Goal: Check status: Check status

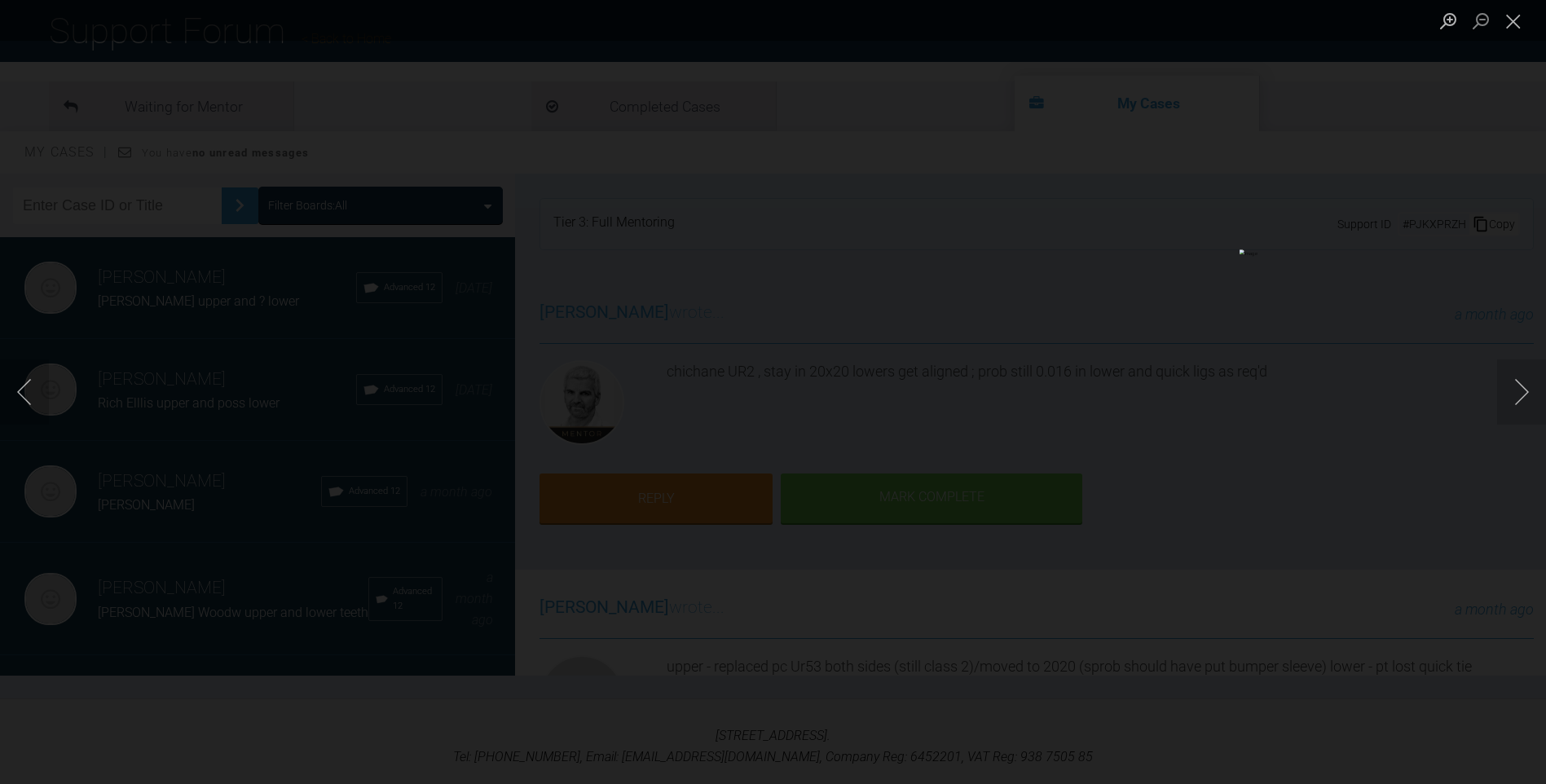
scroll to position [3926, 0]
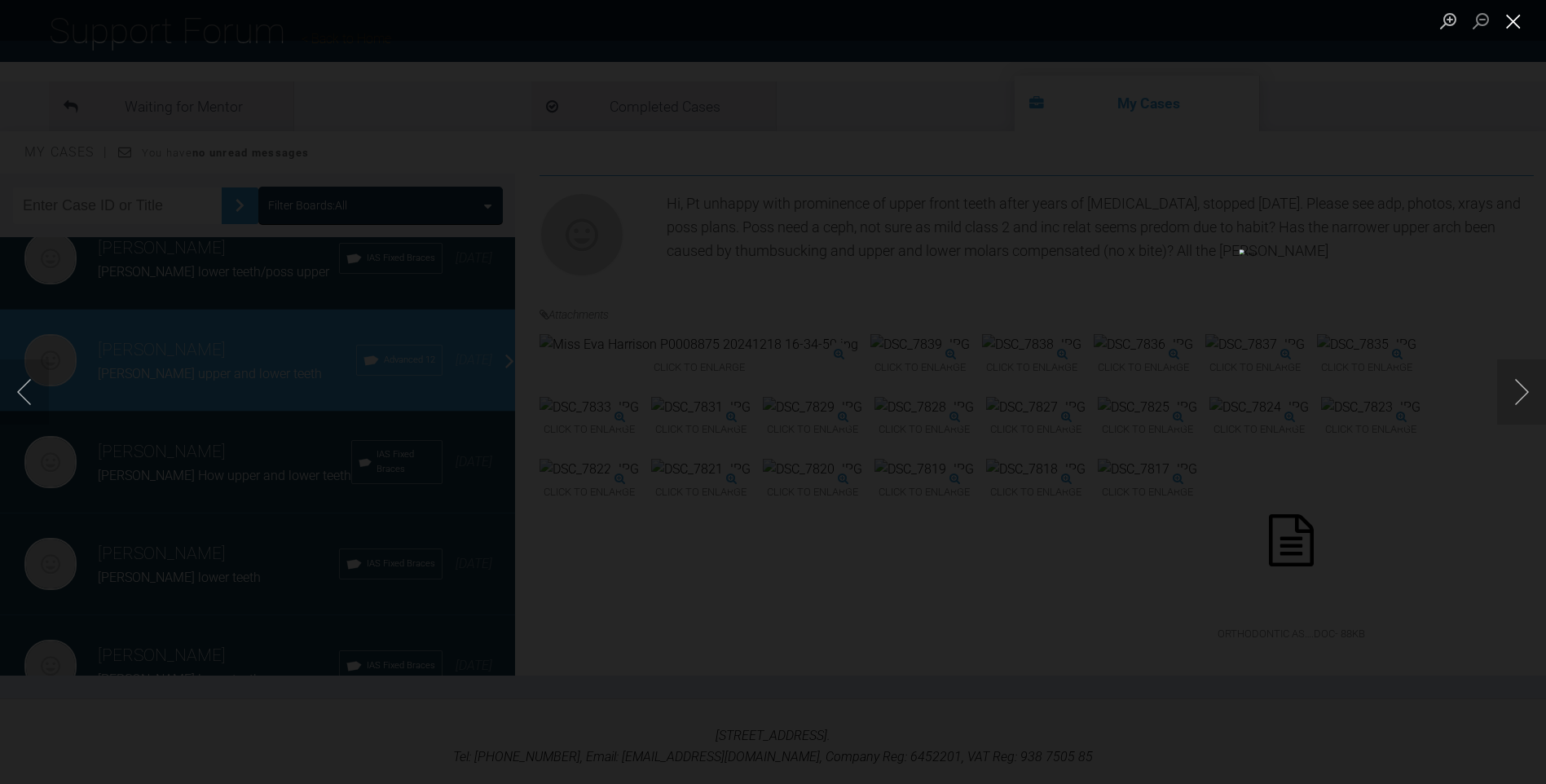
click at [1512, 20] on button "Close lightbox" at bounding box center [1513, 21] width 32 height 29
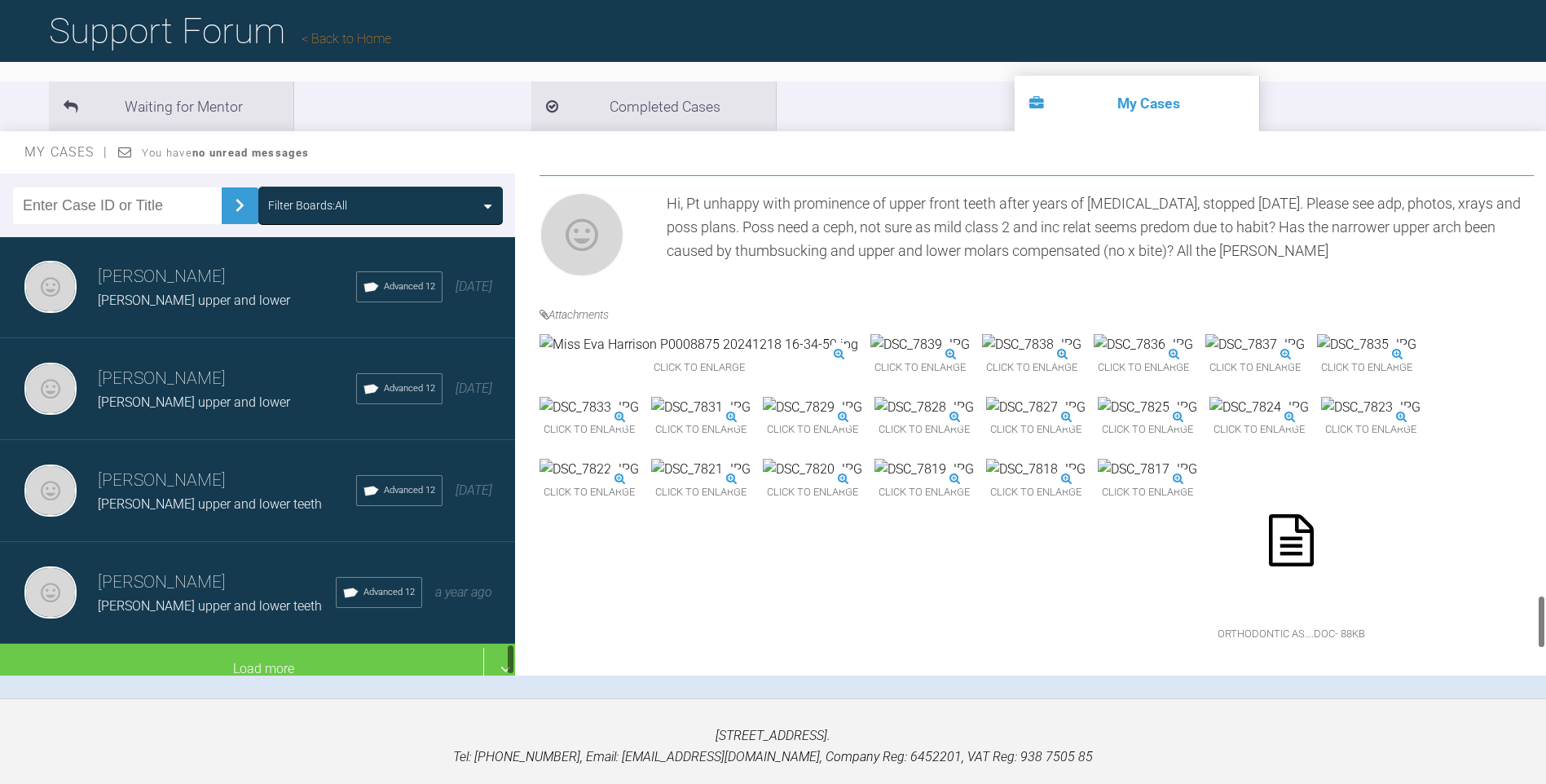
scroll to position [5722, 0]
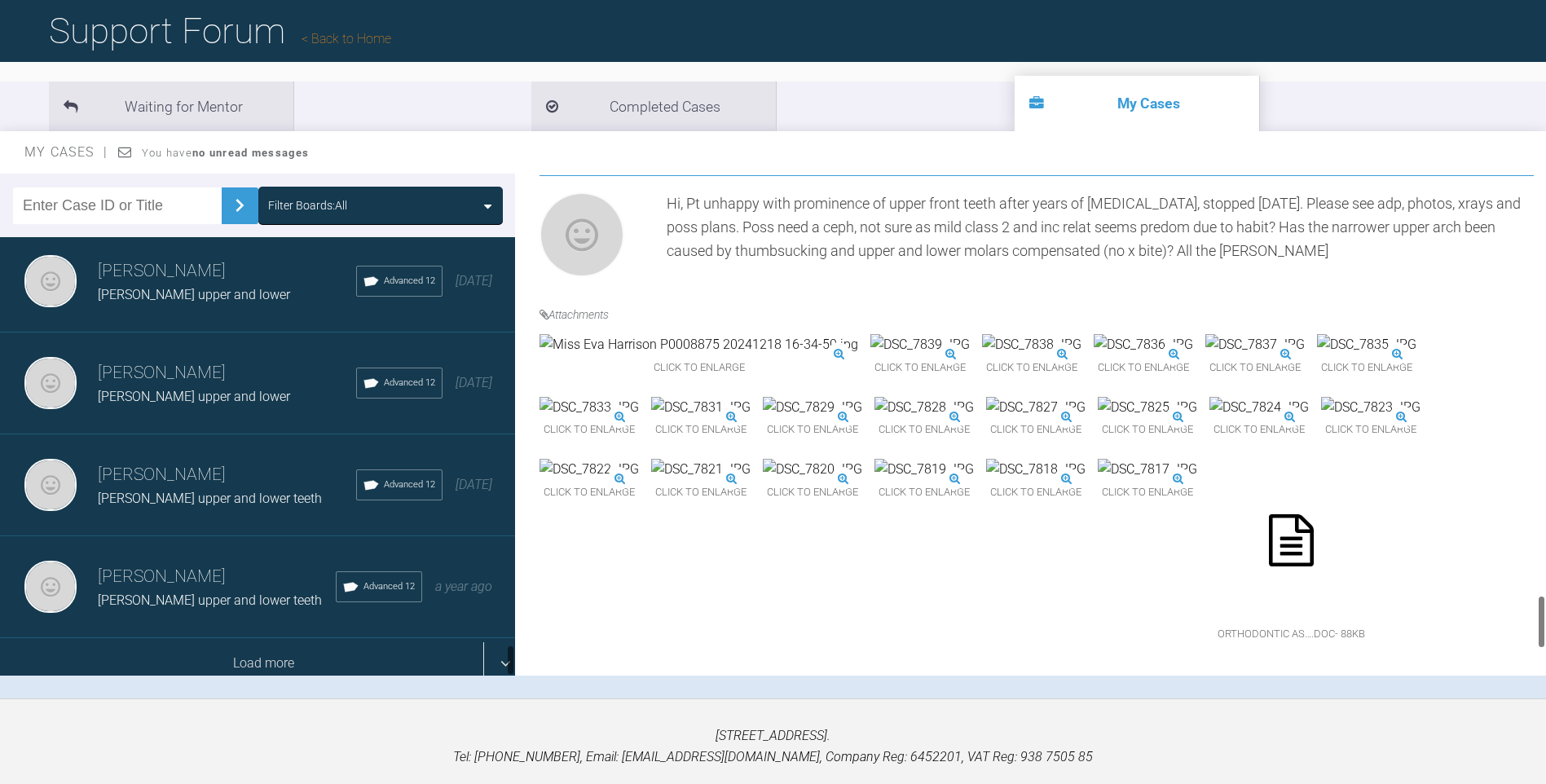
drag, startPoint x: 509, startPoint y: 572, endPoint x: 423, endPoint y: 630, distance: 103.7
click at [518, 661] on div "Filter Boards: All [PERSON_NAME] [PERSON_NAME] upper and ? lower Advanced 12 [D…" at bounding box center [773, 435] width 1546 height 525
click at [310, 643] on div "Load more" at bounding box center [264, 663] width 528 height 50
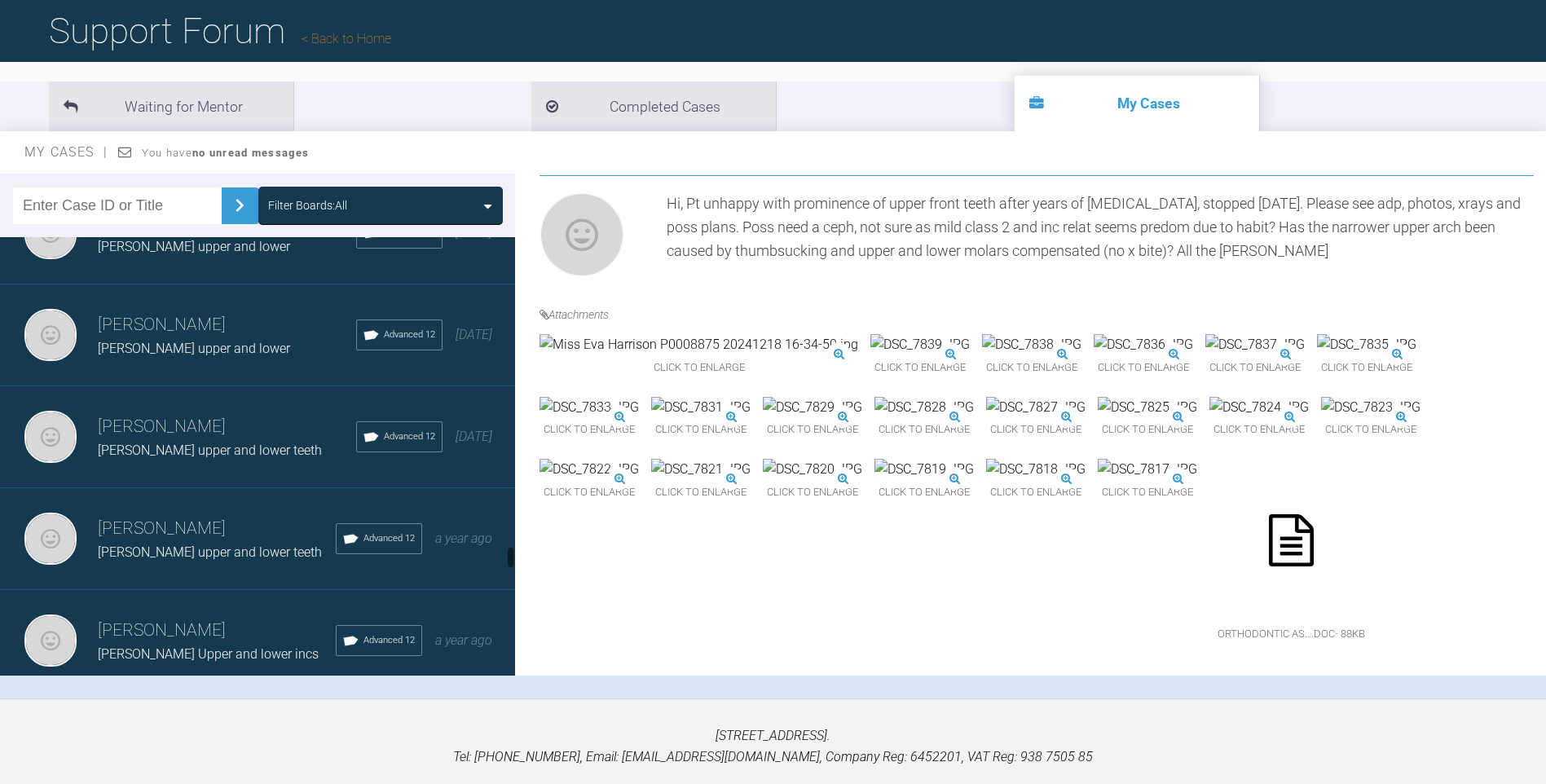
click at [511, 553] on div at bounding box center [511, 556] width 5 height 22
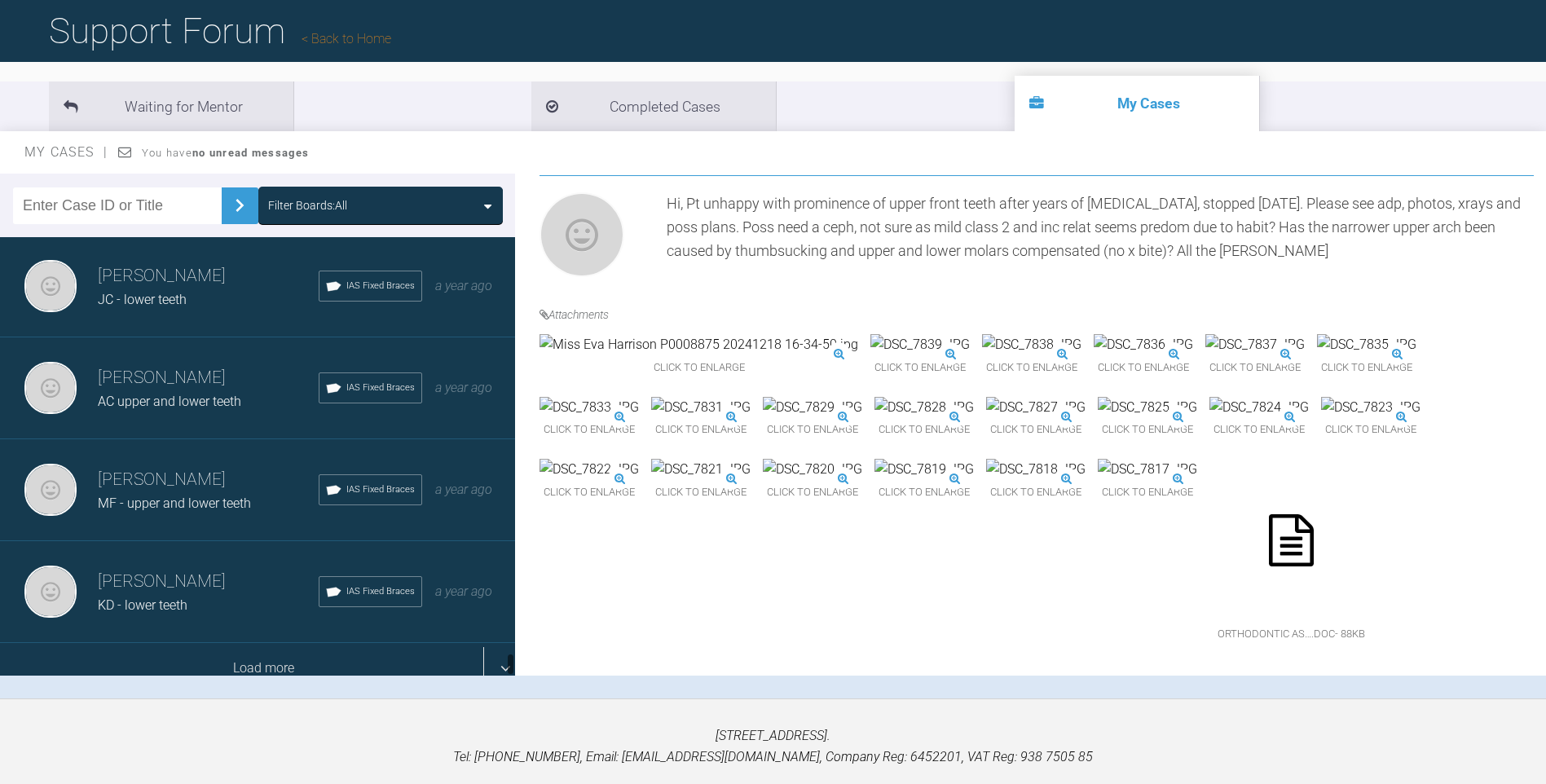
scroll to position [7759, 0]
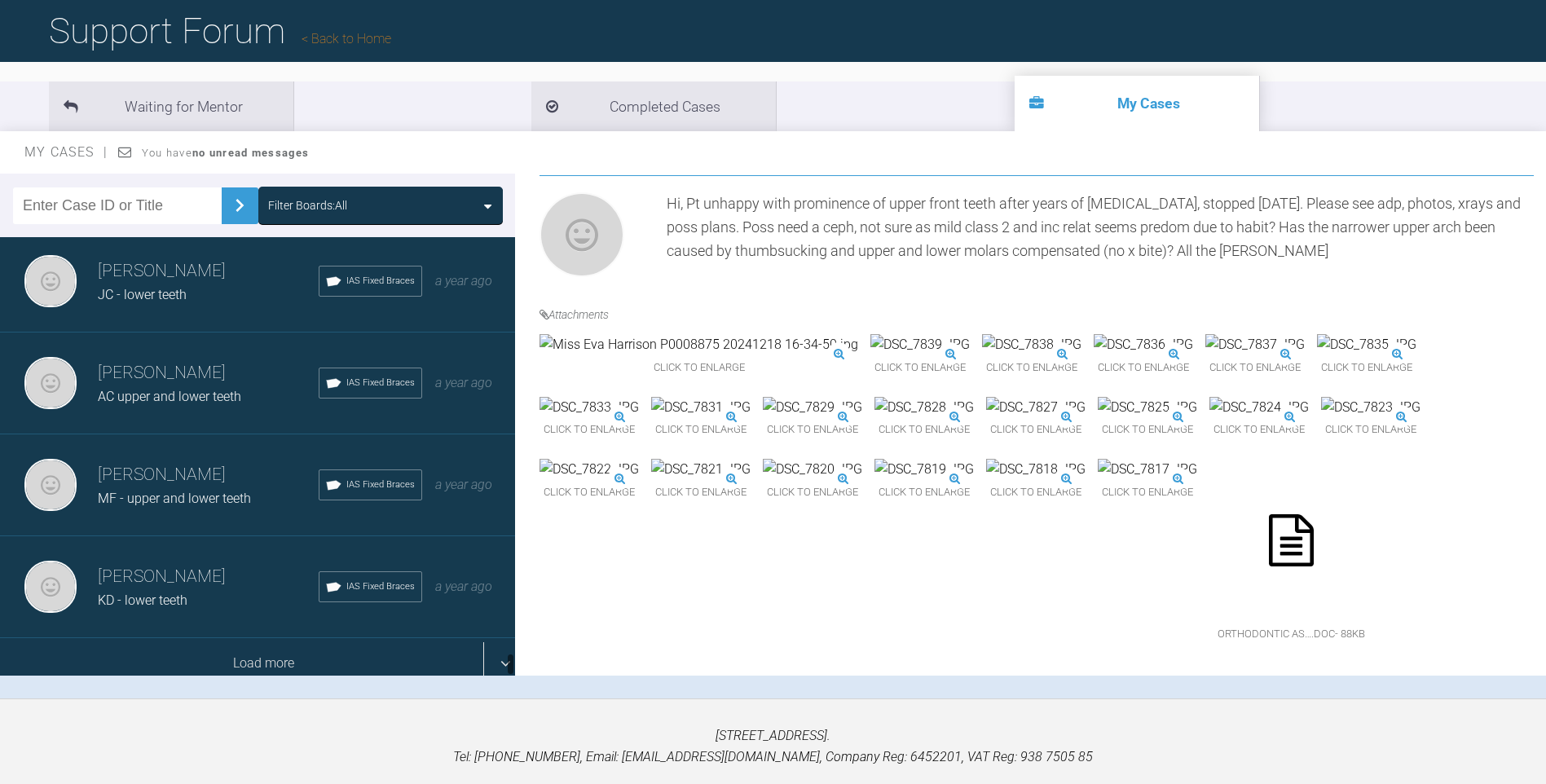
drag, startPoint x: 511, startPoint y: 555, endPoint x: 494, endPoint y: 659, distance: 105.4
click at [495, 660] on div "[PERSON_NAME] [PERSON_NAME] upper and ? lower Advanced 12 [DATE] [PERSON_NAME] …" at bounding box center [258, 456] width 515 height 439
click at [262, 641] on div "Load more" at bounding box center [264, 663] width 528 height 50
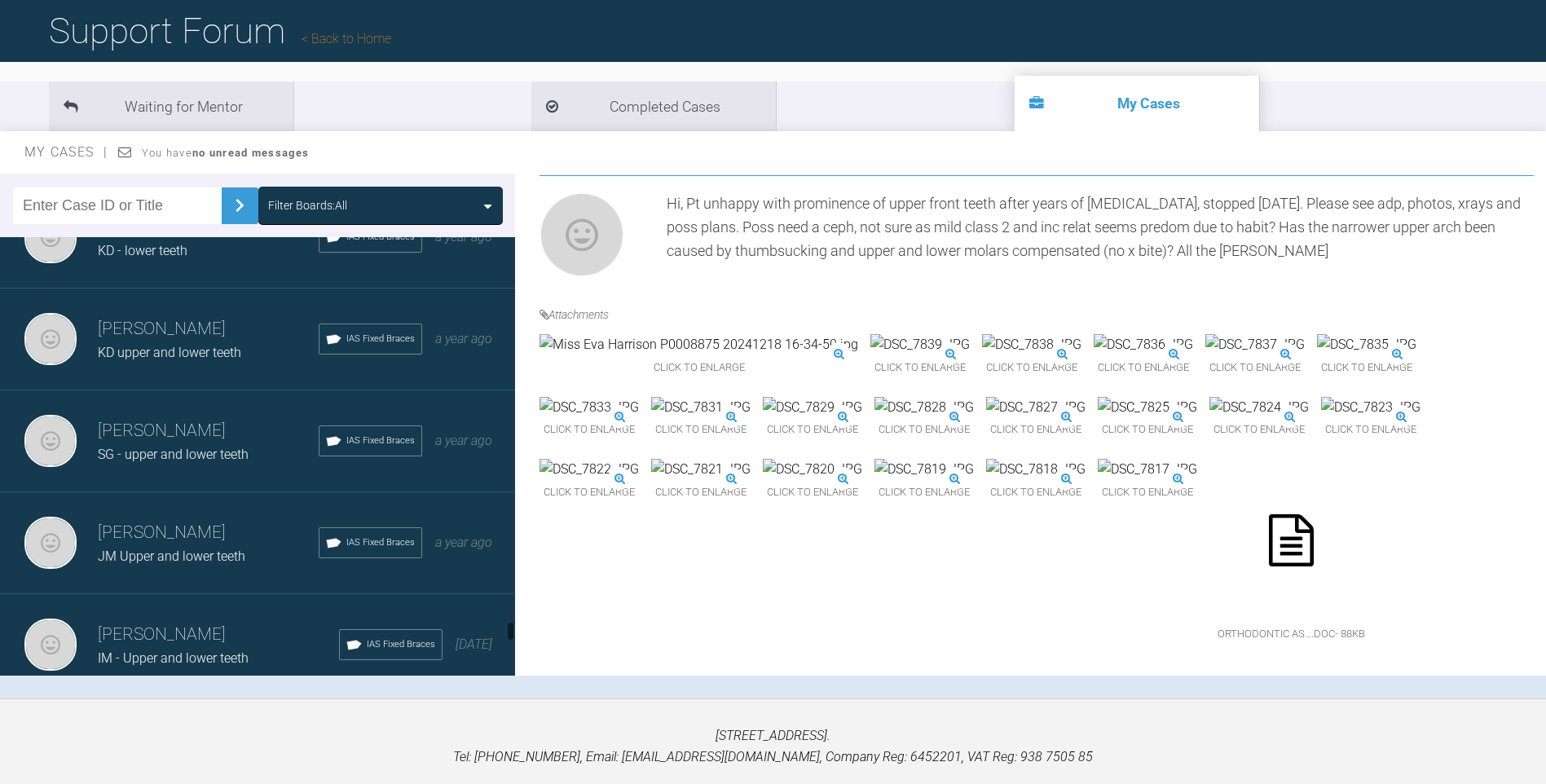
drag, startPoint x: 511, startPoint y: 616, endPoint x: 505, endPoint y: 627, distance: 12.5
click at [511, 632] on div at bounding box center [511, 631] width 5 height 21
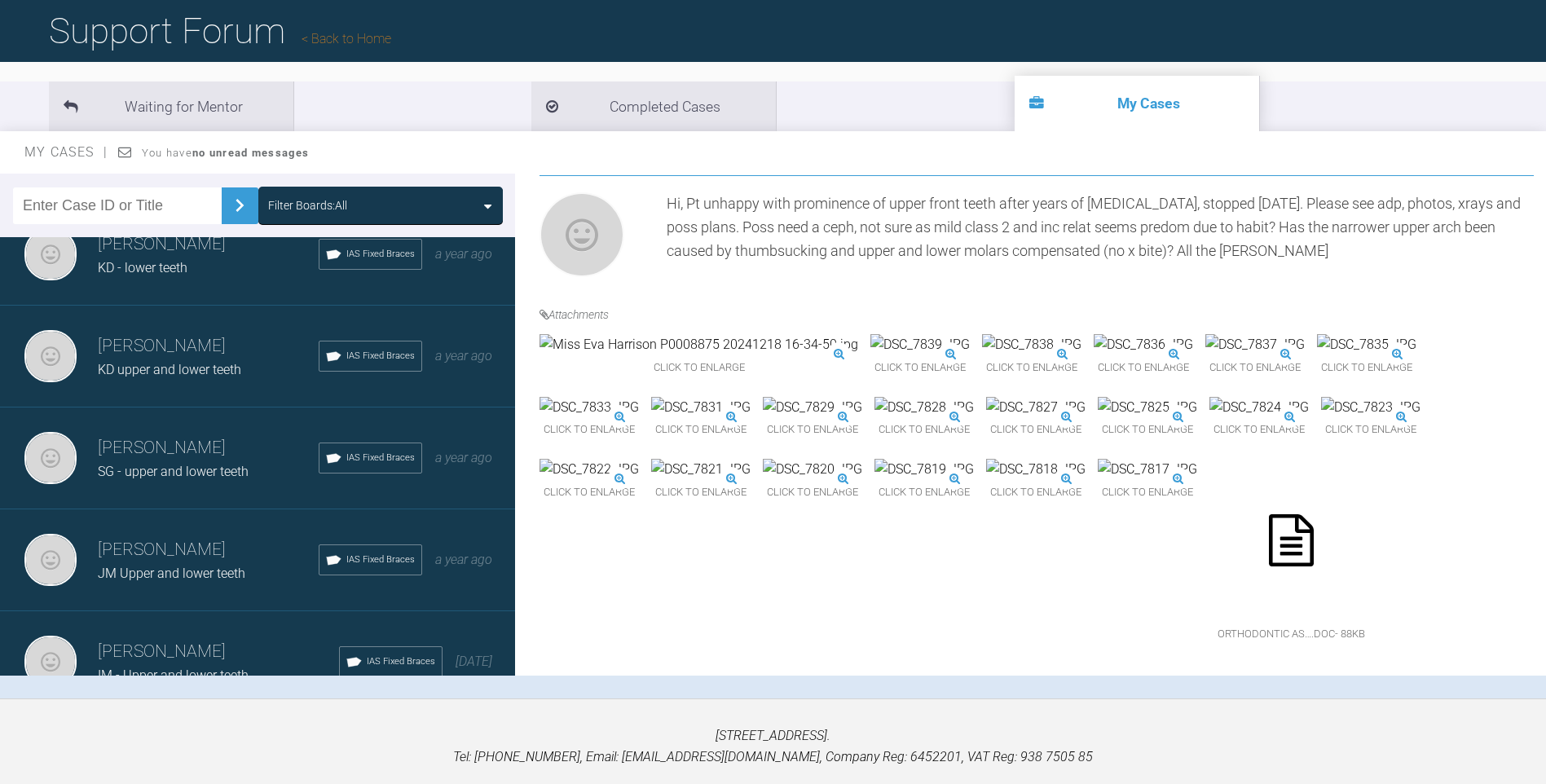
click at [221, 565] on span "JM Upper and lower teeth" at bounding box center [171, 572] width 147 height 15
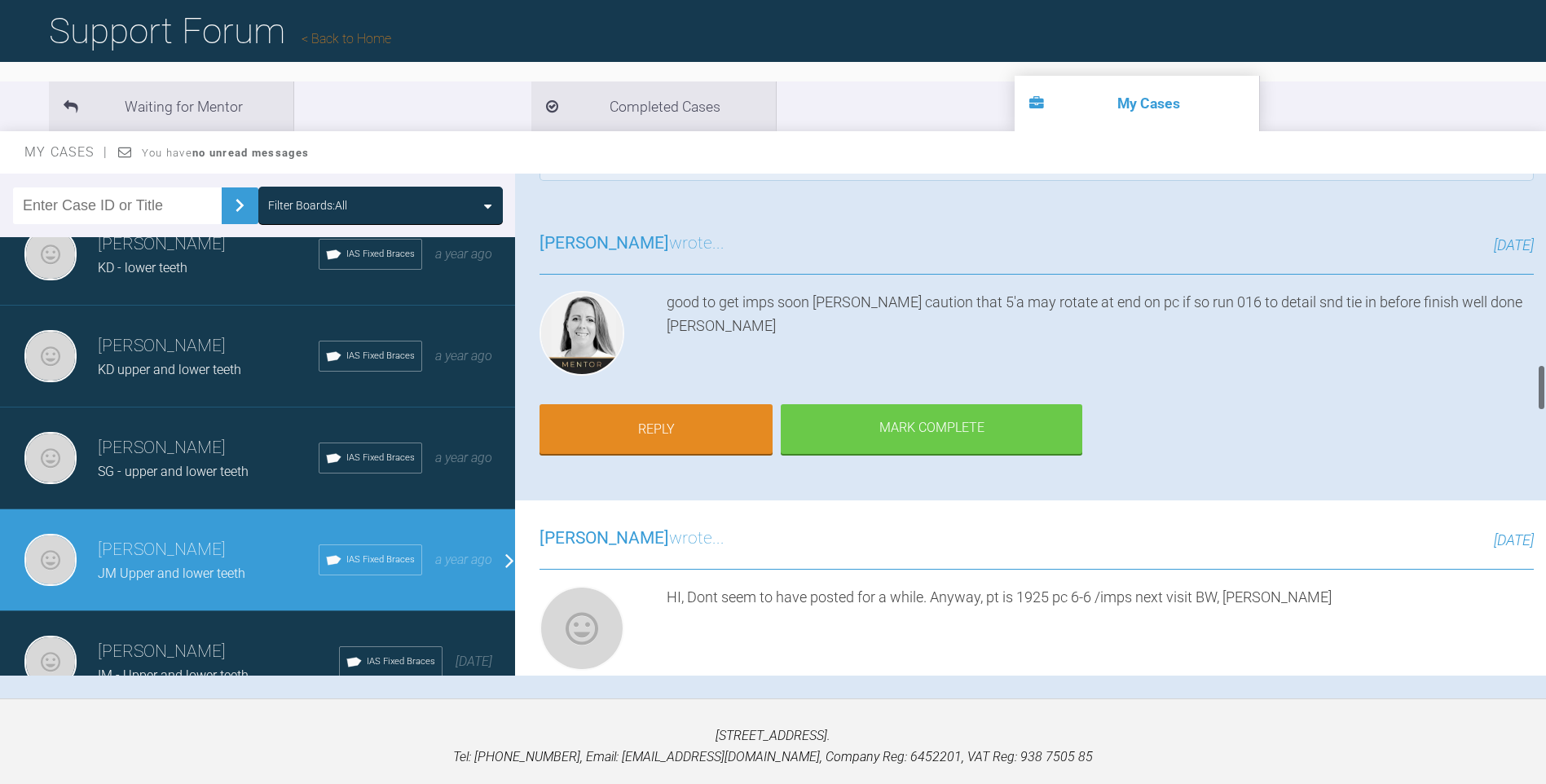
scroll to position [0, 0]
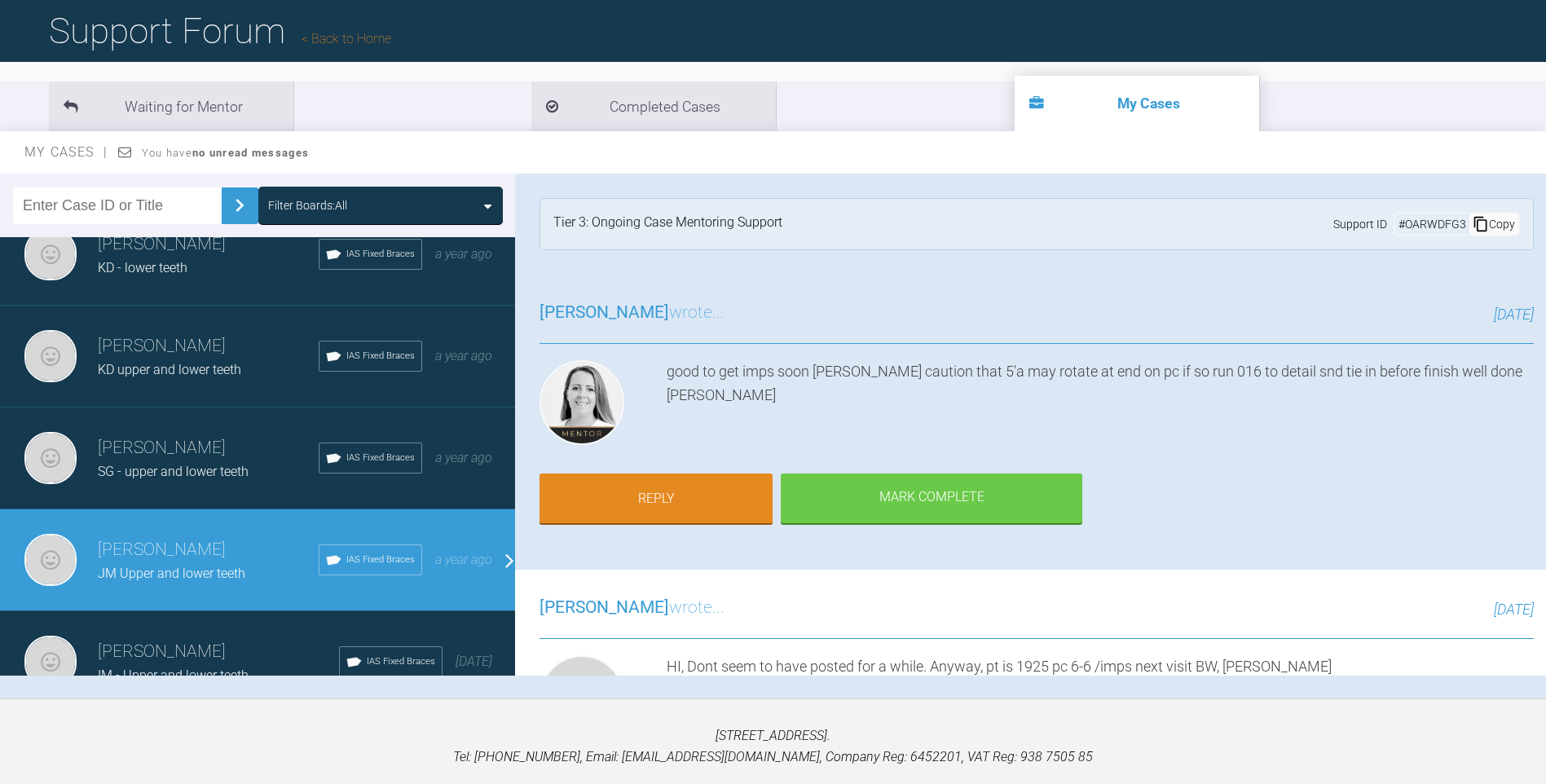
drag, startPoint x: 1540, startPoint y: 569, endPoint x: 1533, endPoint y: 187, distance: 382.1
click at [1533, 187] on div "[PERSON_NAME] JM Upper and lower teeth a few seconds ago Tier 3: Ongoing Case M…" at bounding box center [1030, 423] width 1031 height 501
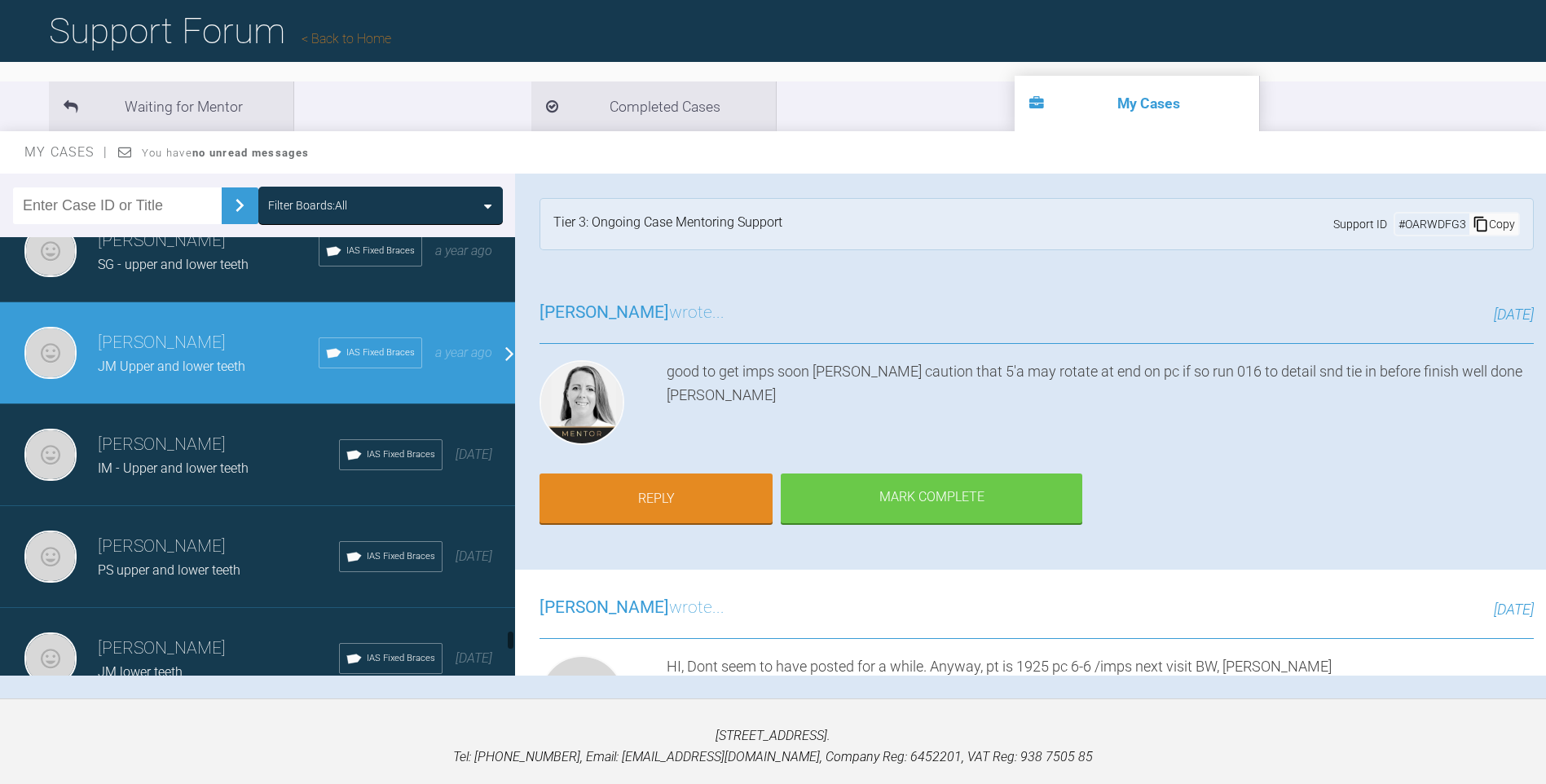
scroll to position [8348, 0]
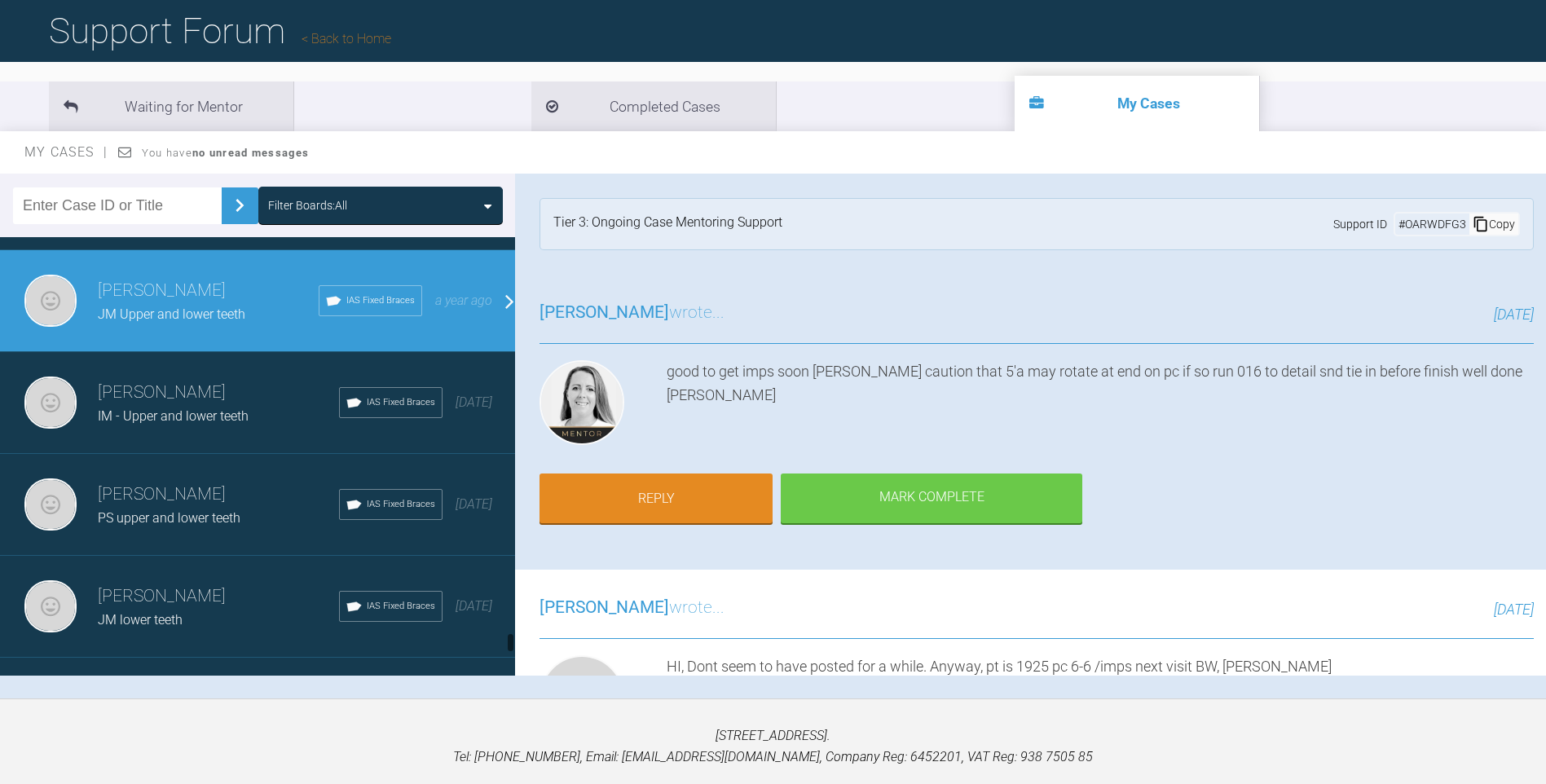
drag, startPoint x: 511, startPoint y: 627, endPoint x: 510, endPoint y: 639, distance: 12.0
click at [510, 639] on div at bounding box center [511, 642] width 5 height 21
click at [226, 609] on div "JM lower teeth" at bounding box center [218, 620] width 241 height 22
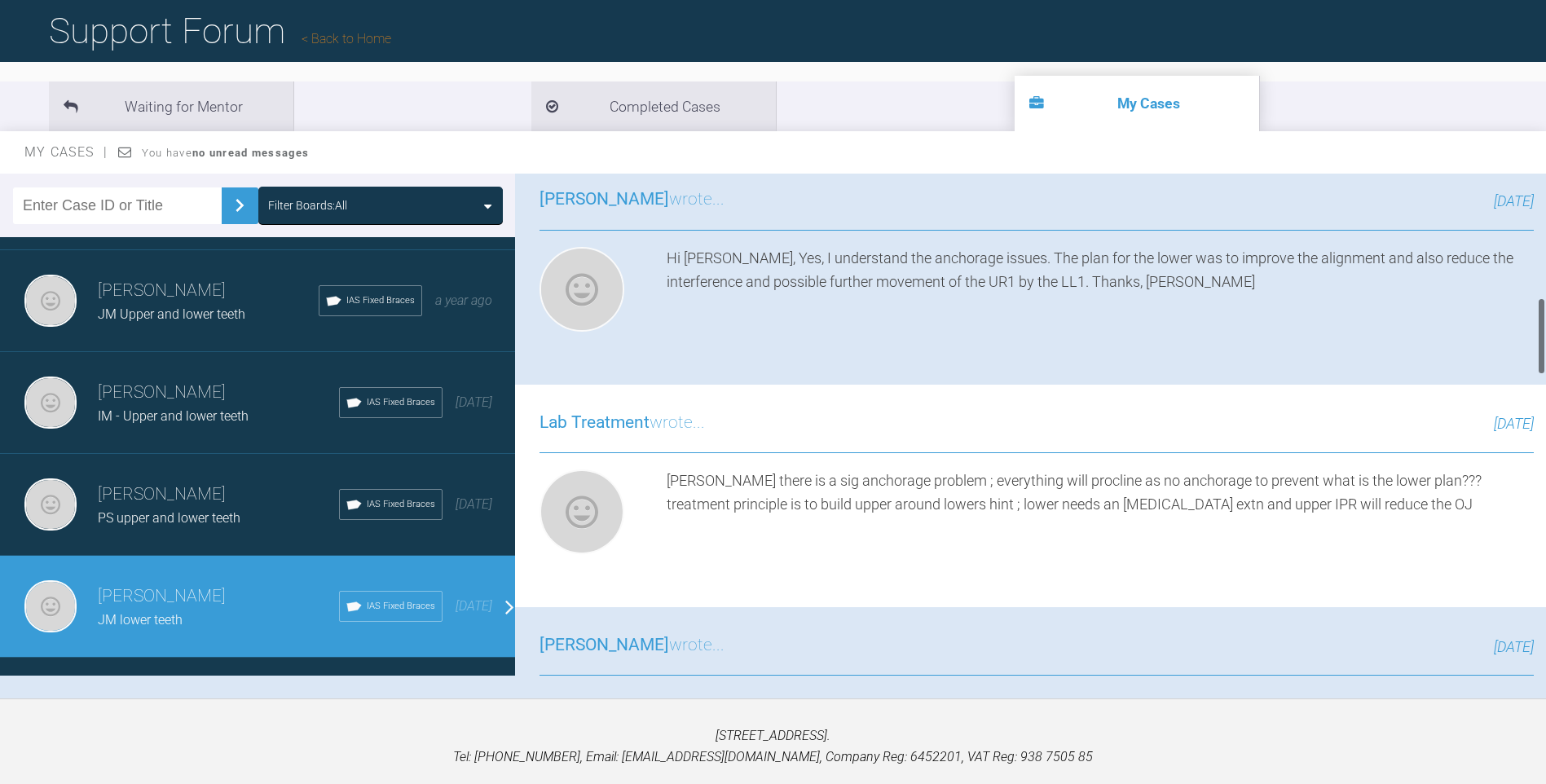
scroll to position [0, 0]
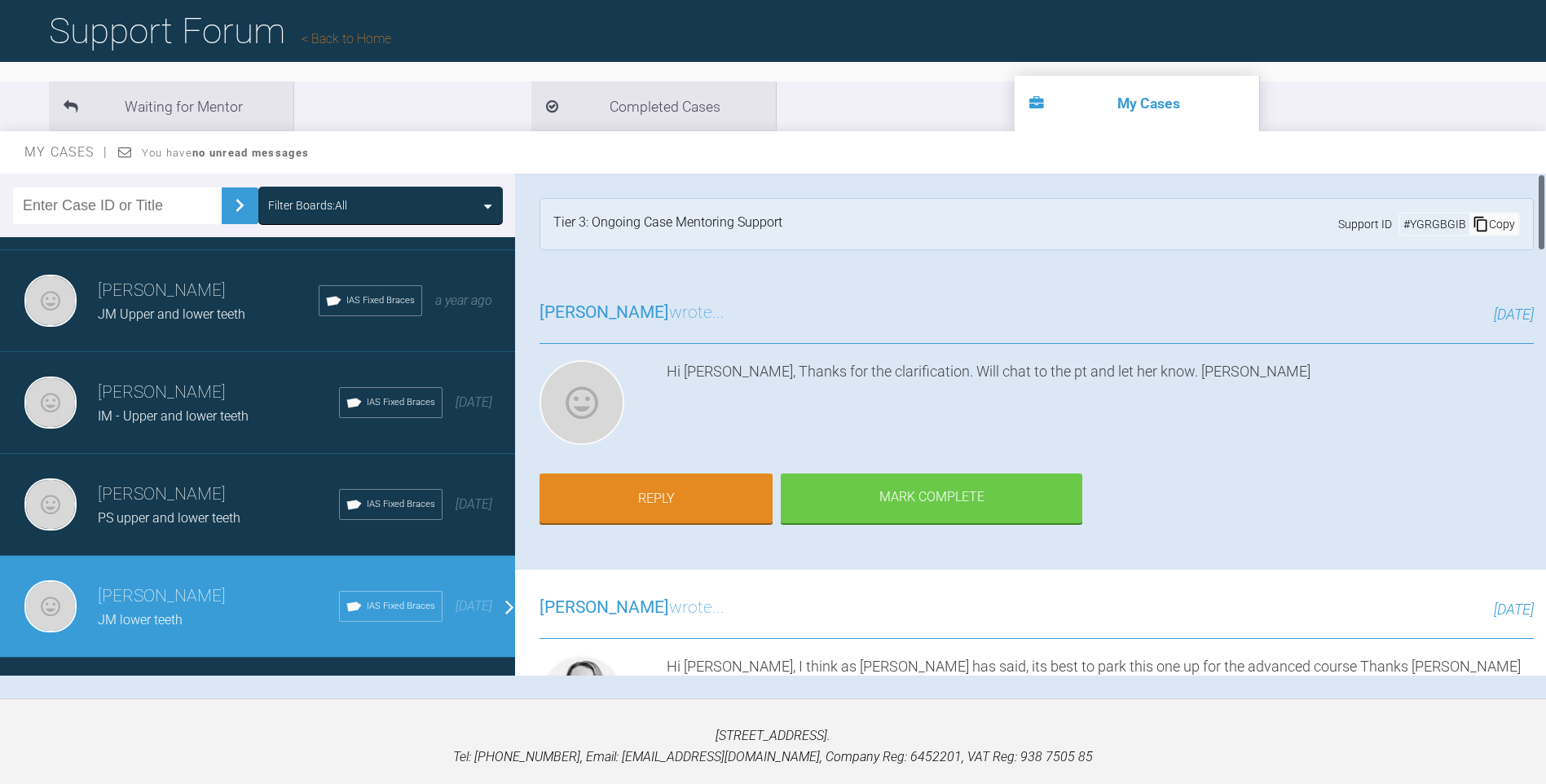
drag, startPoint x: 1542, startPoint y: 207, endPoint x: 1544, endPoint y: 146, distance: 61.0
click at [1544, 146] on div "My Cases You have no unread messages Filter Boards: All [PERSON_NAME] [PERSON_N…" at bounding box center [773, 414] width 1546 height 567
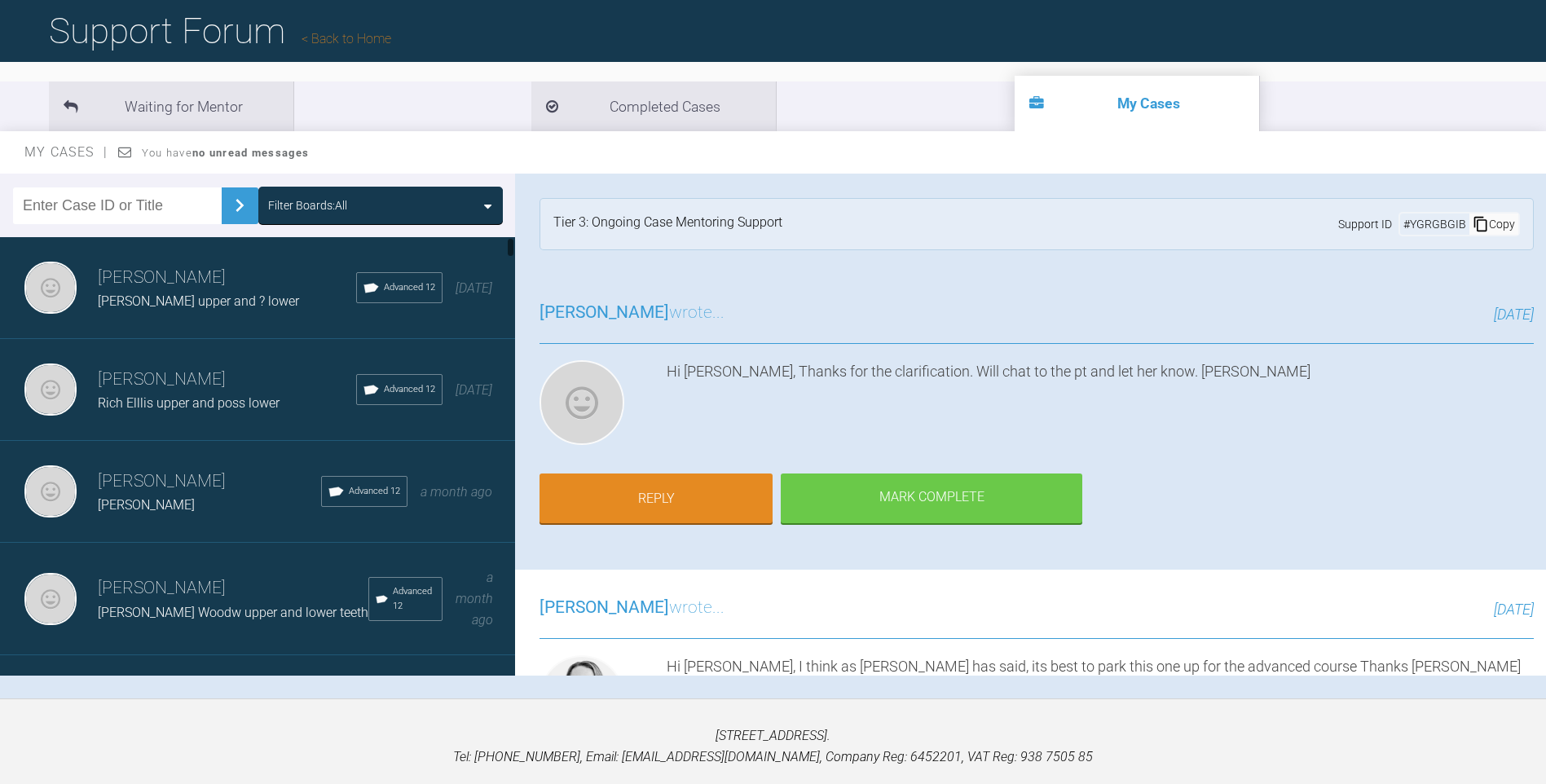
drag, startPoint x: 509, startPoint y: 639, endPoint x: 510, endPoint y: 244, distance: 395.0
click at [510, 244] on div at bounding box center [511, 247] width 5 height 21
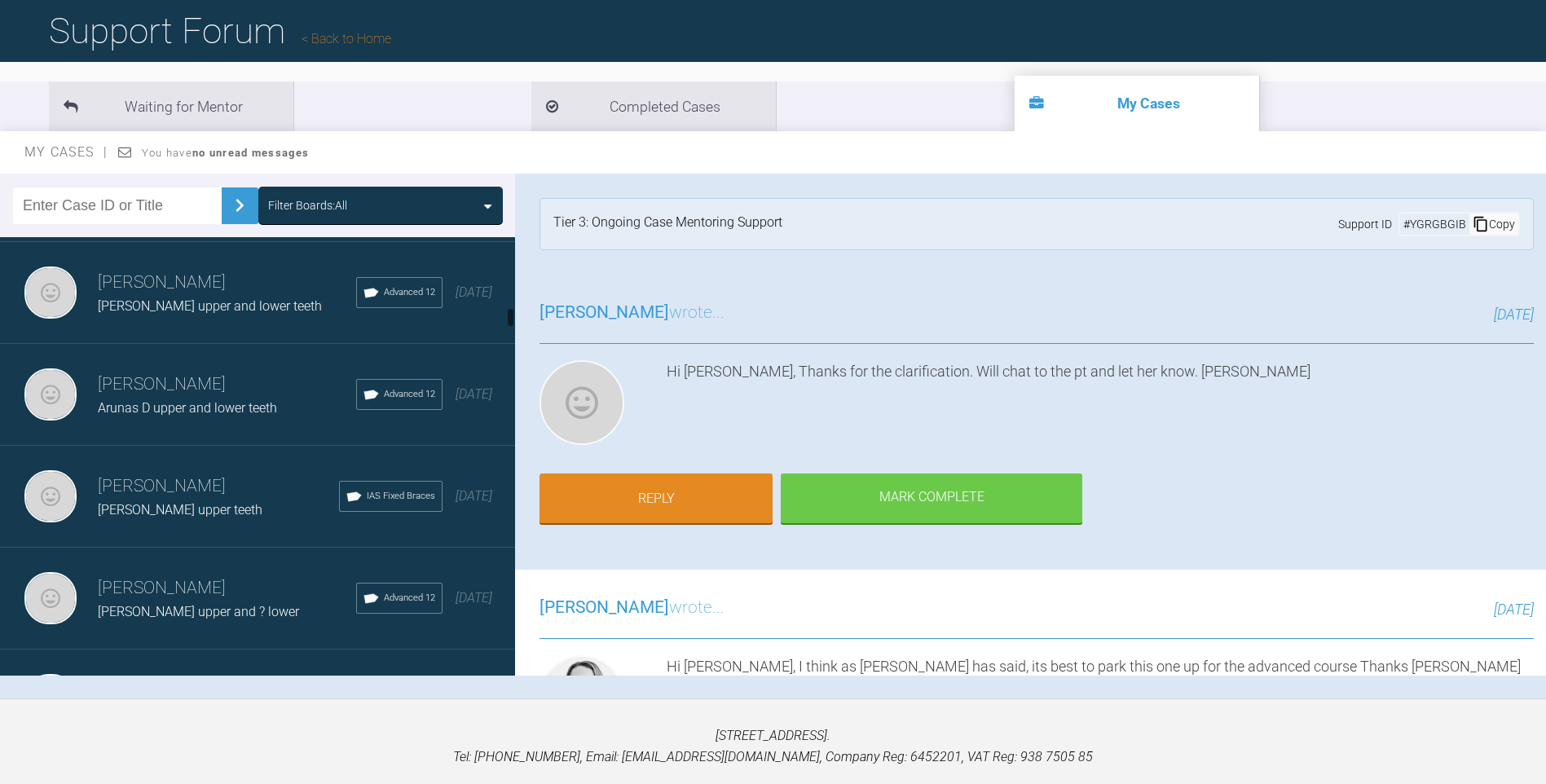
scroll to position [1552, 0]
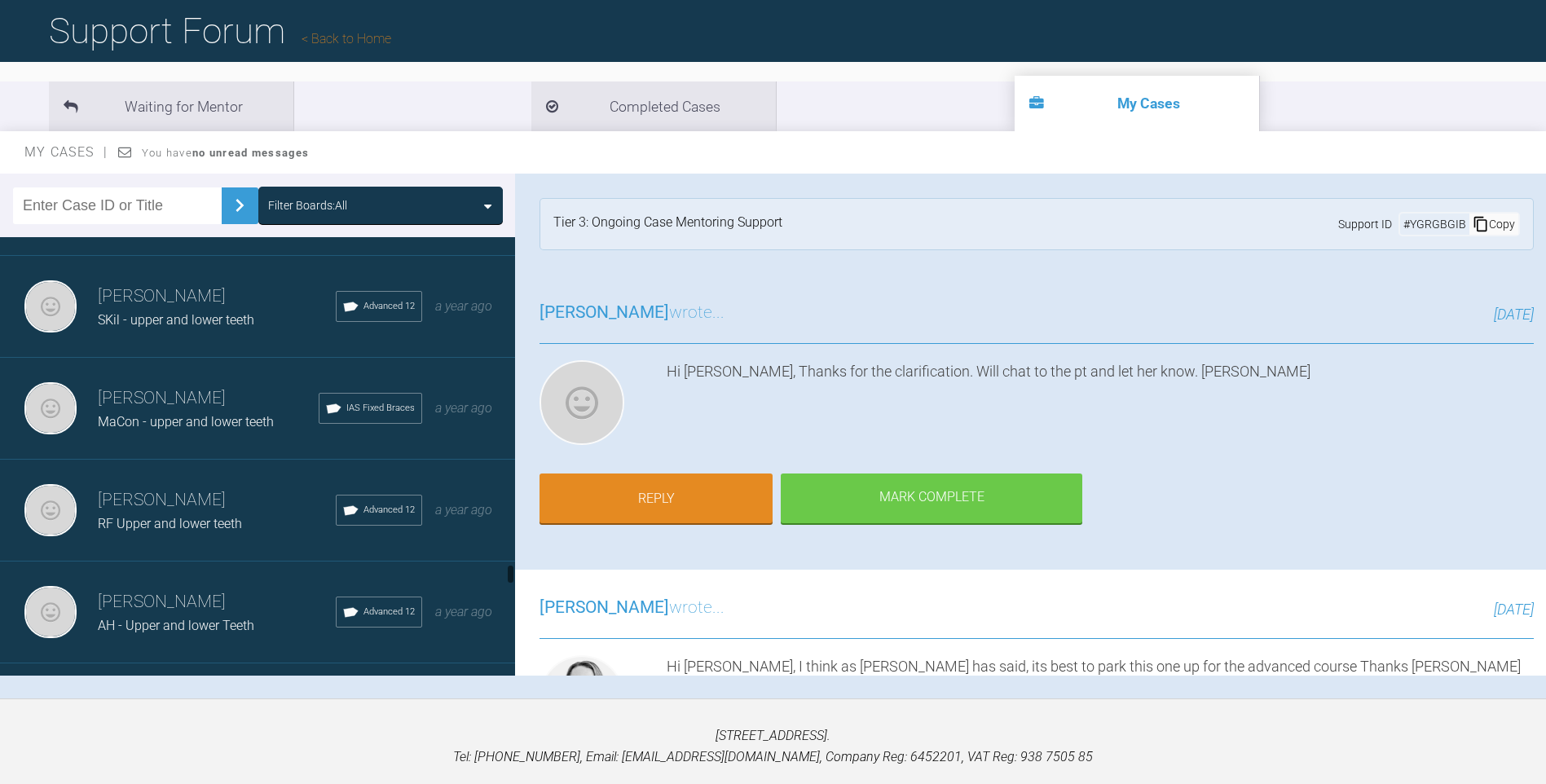
drag, startPoint x: 511, startPoint y: 244, endPoint x: 509, endPoint y: 575, distance: 331.0
click at [509, 572] on div at bounding box center [511, 573] width 5 height 21
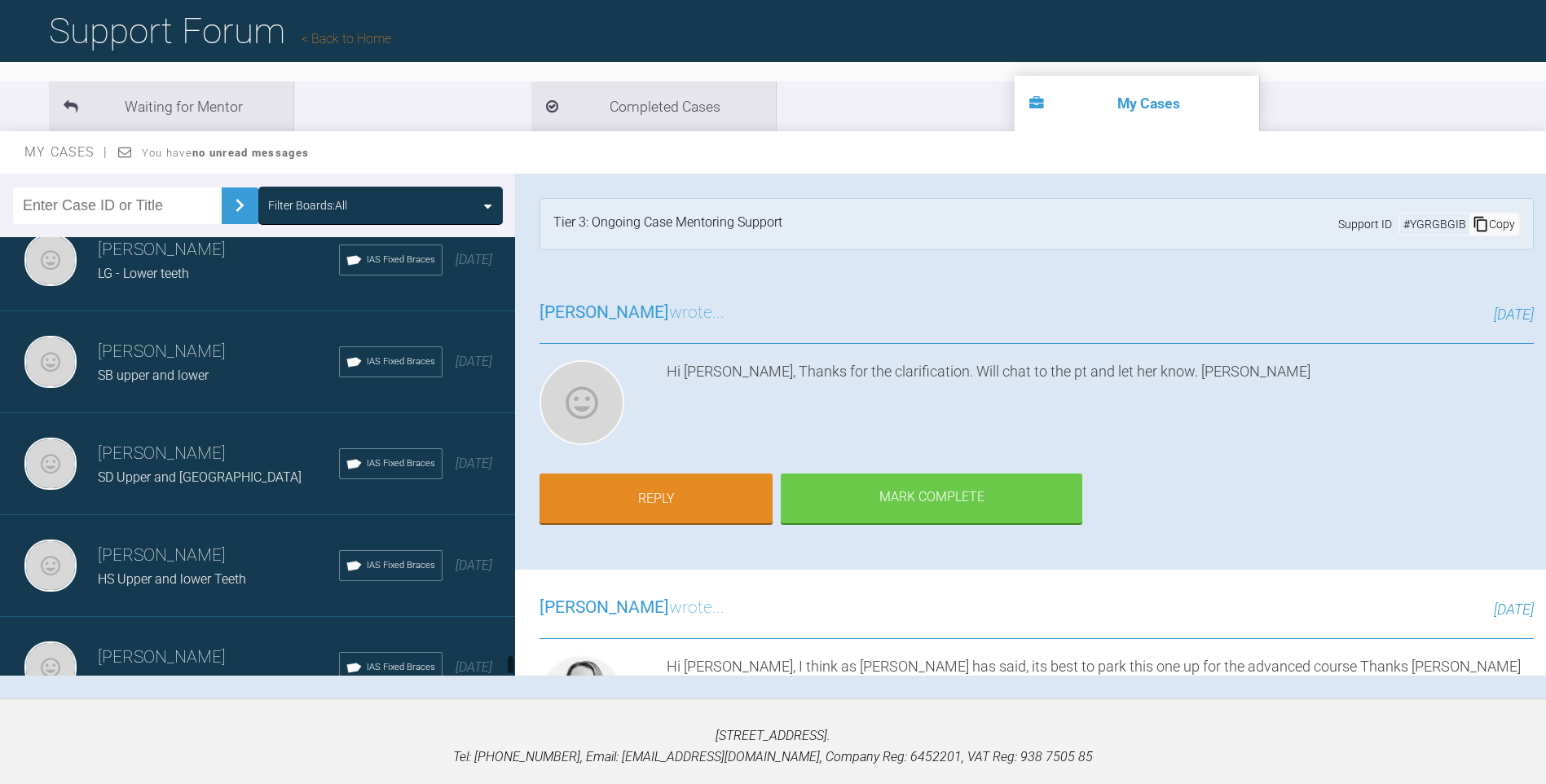
scroll to position [8829, 0]
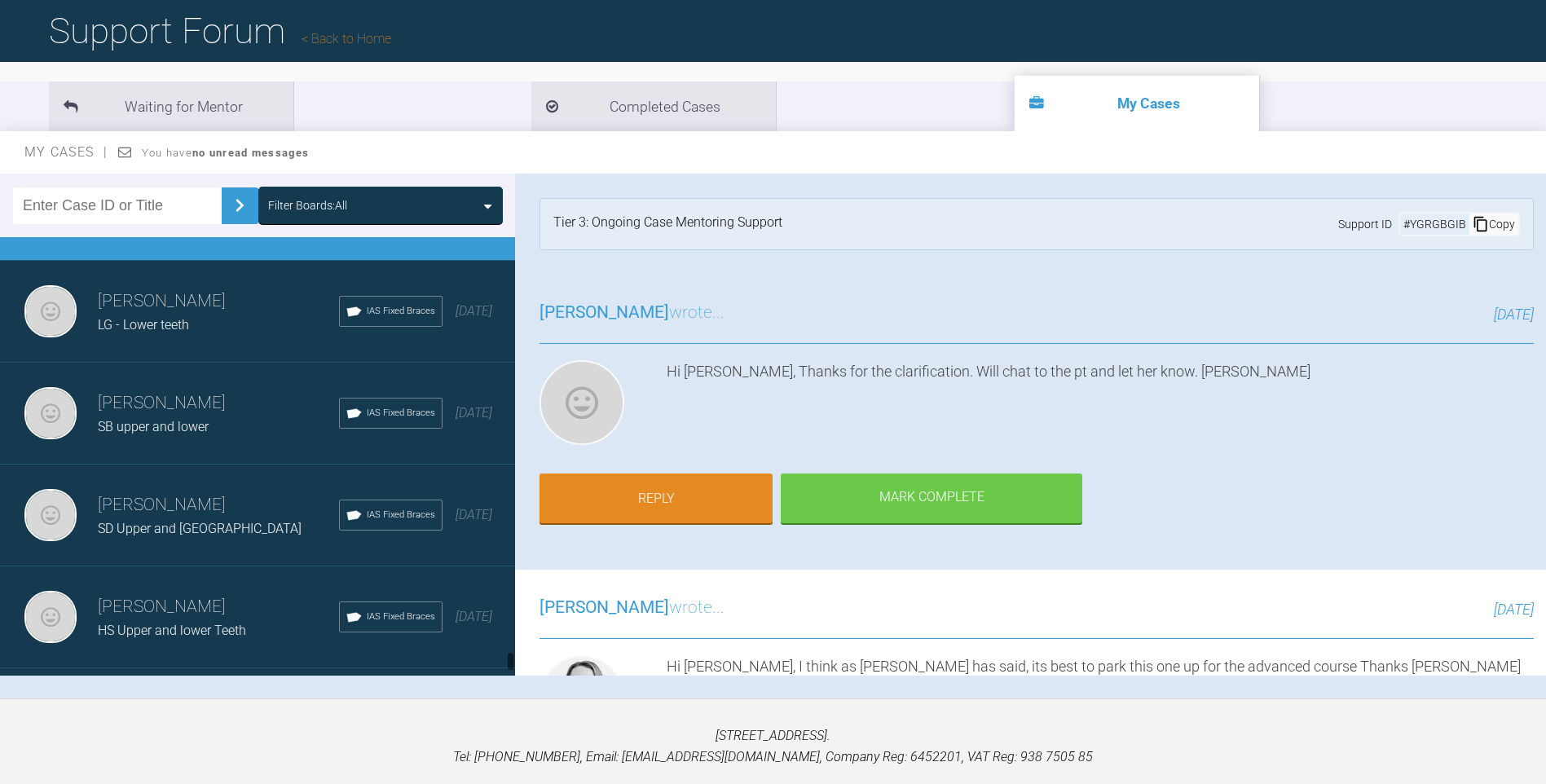
drag, startPoint x: 510, startPoint y: 572, endPoint x: 528, endPoint y: 513, distance: 61.7
click at [511, 654] on div at bounding box center [511, 661] width 5 height 21
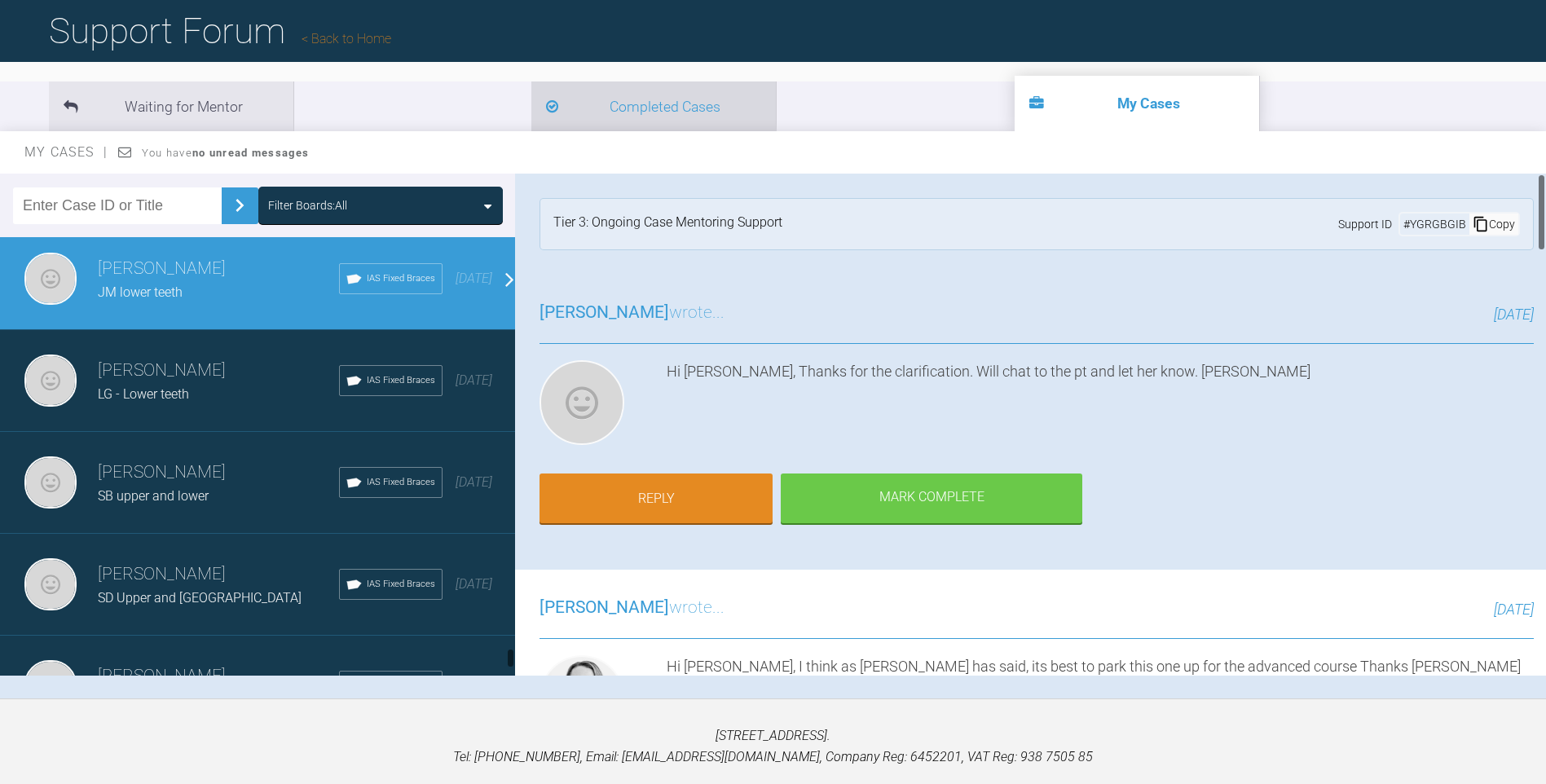
click at [531, 109] on li "Completed Cases" at bounding box center [653, 106] width 244 height 49
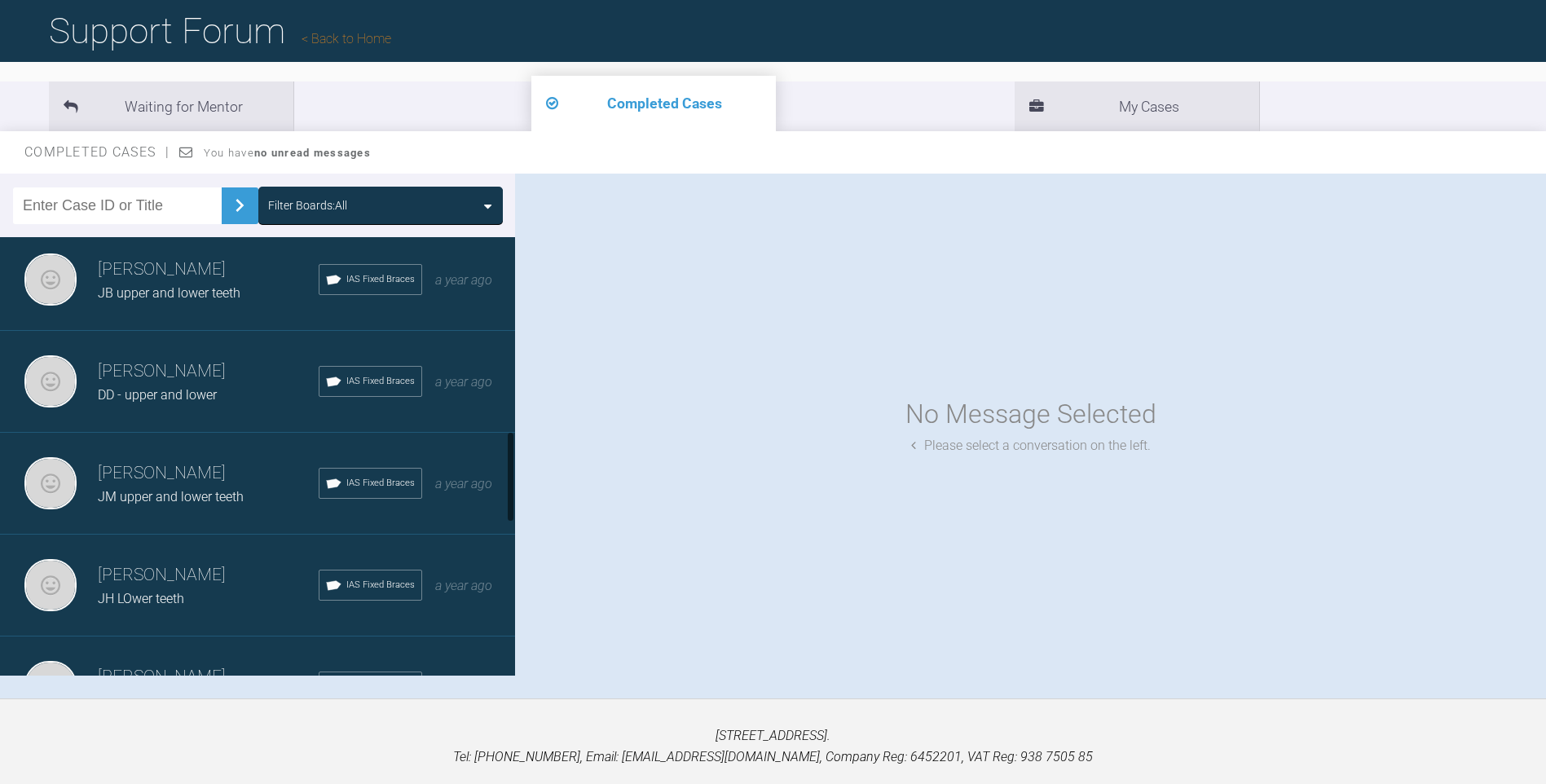
scroll to position [928, 0]
drag, startPoint x: 510, startPoint y: 270, endPoint x: 511, endPoint y: 464, distance: 194.0
click at [511, 464] on div at bounding box center [511, 476] width 5 height 91
click at [235, 469] on h3 "[PERSON_NAME]" at bounding box center [208, 469] width 221 height 28
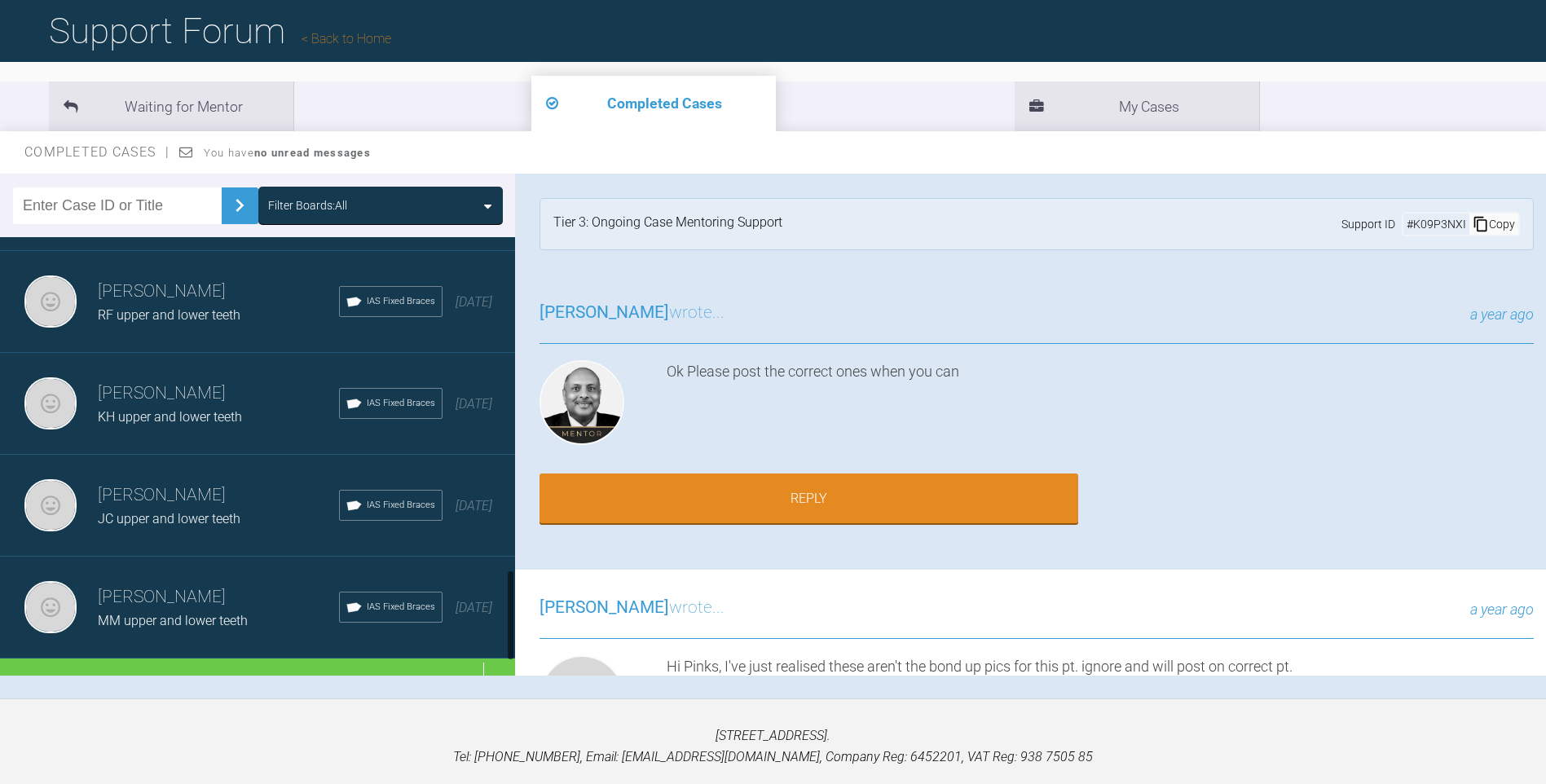
scroll to position [1649, 0]
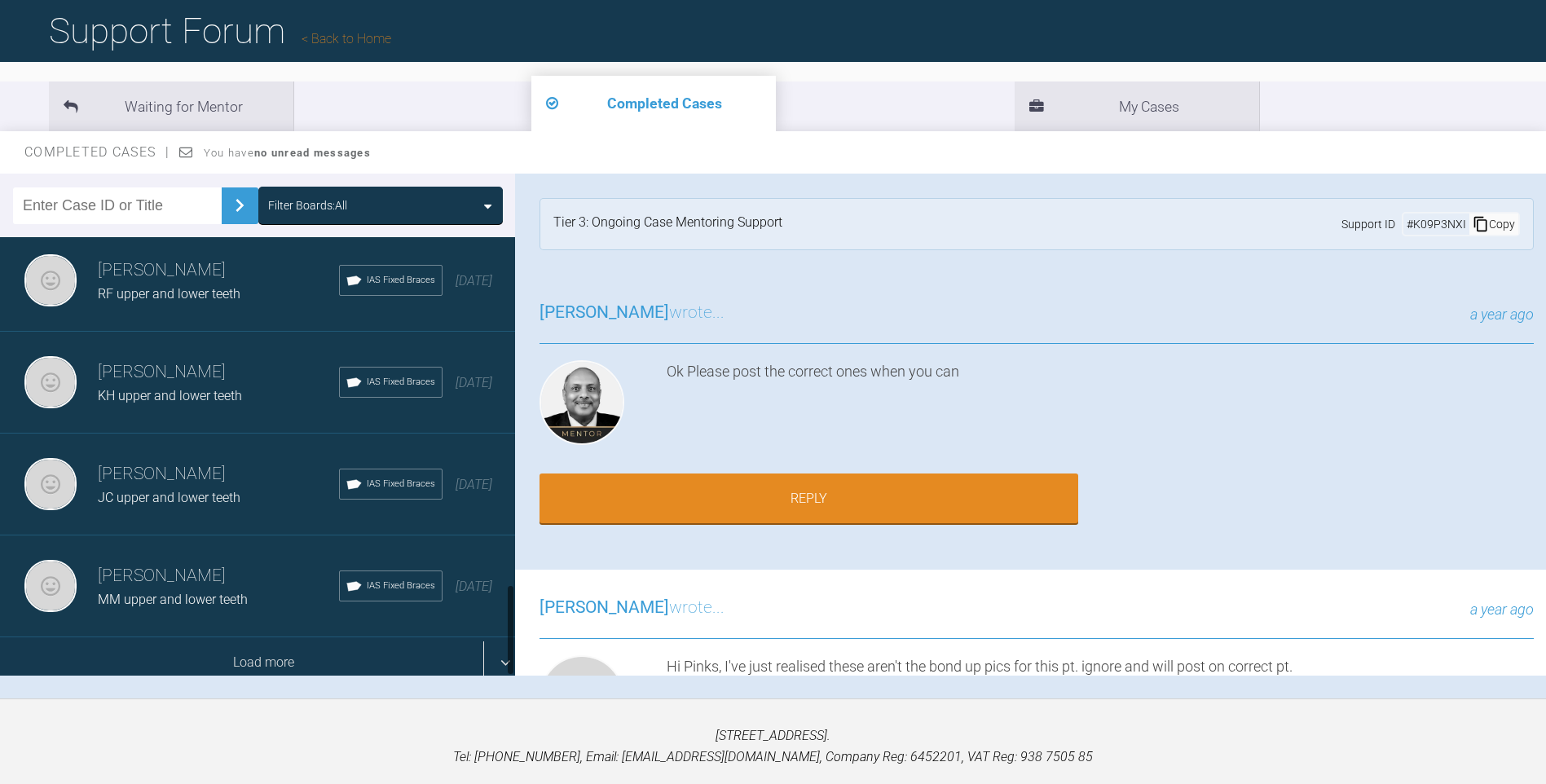
drag, startPoint x: 509, startPoint y: 476, endPoint x: 457, endPoint y: 628, distance: 160.6
click at [491, 631] on div "[PERSON_NAME] [PERSON_NAME] upper IAS Fixed Braces a month ago [PERSON_NAME] [P…" at bounding box center [258, 456] width 515 height 439
click at [256, 648] on div "Load more" at bounding box center [264, 662] width 528 height 50
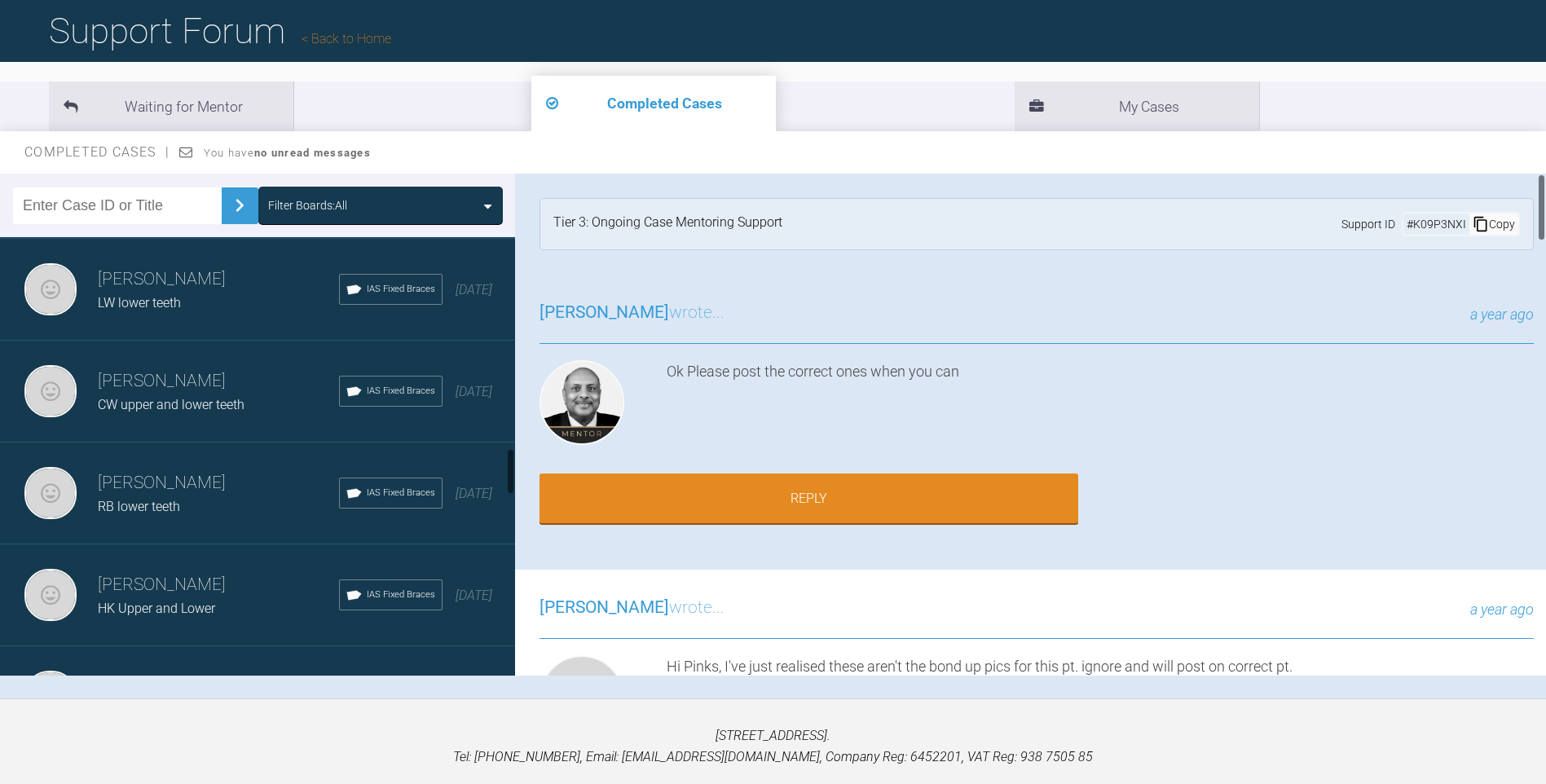
scroll to position [1991, 0]
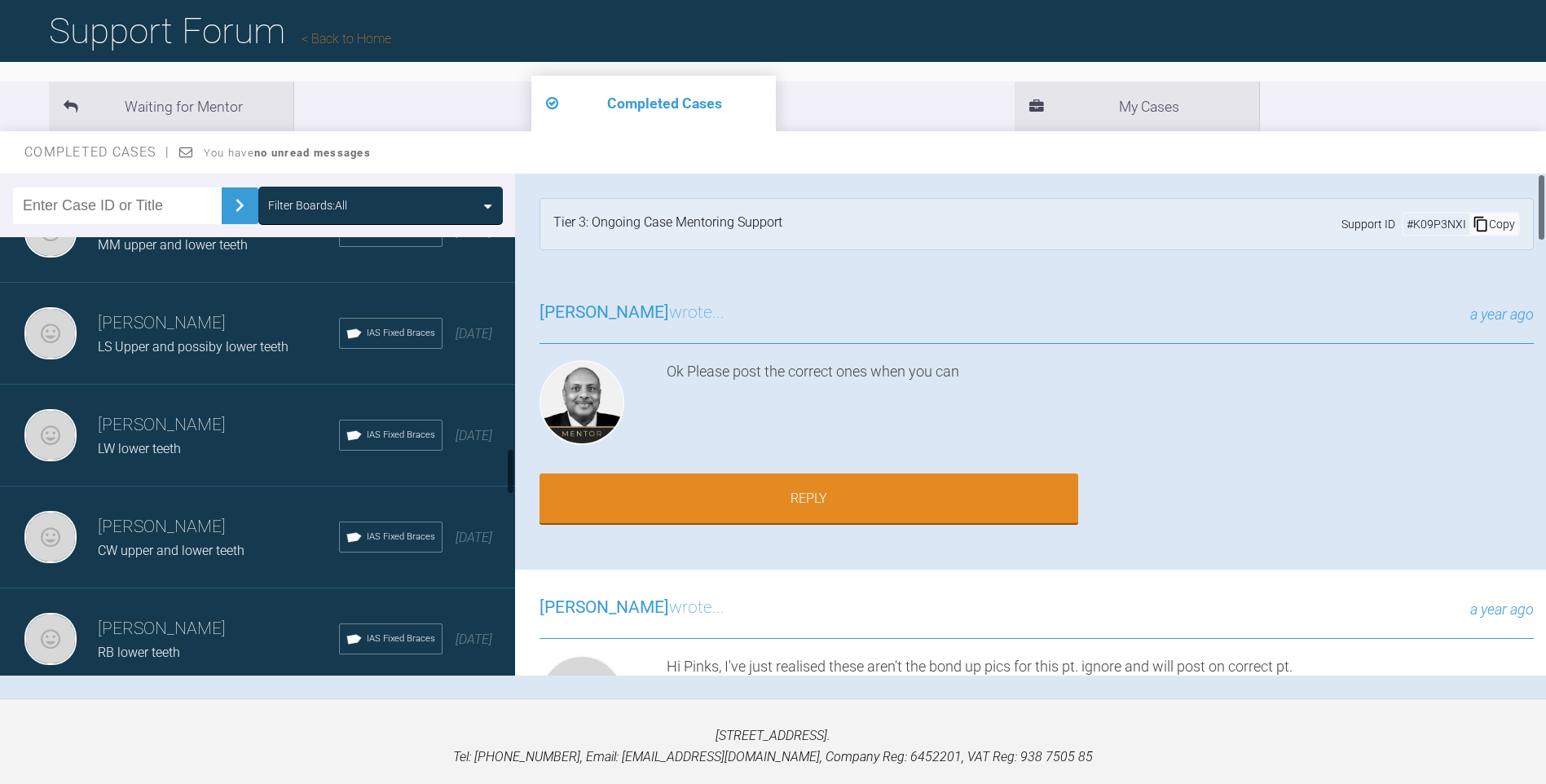
drag, startPoint x: 512, startPoint y: 427, endPoint x: 520, endPoint y: 463, distance: 36.9
click at [520, 463] on div "Filter Boards: All [PERSON_NAME] [PERSON_NAME] upper IAS Fixed Braces a month a…" at bounding box center [773, 435] width 1546 height 525
click at [226, 94] on li "Waiting for Mentor" at bounding box center [170, 106] width 244 height 49
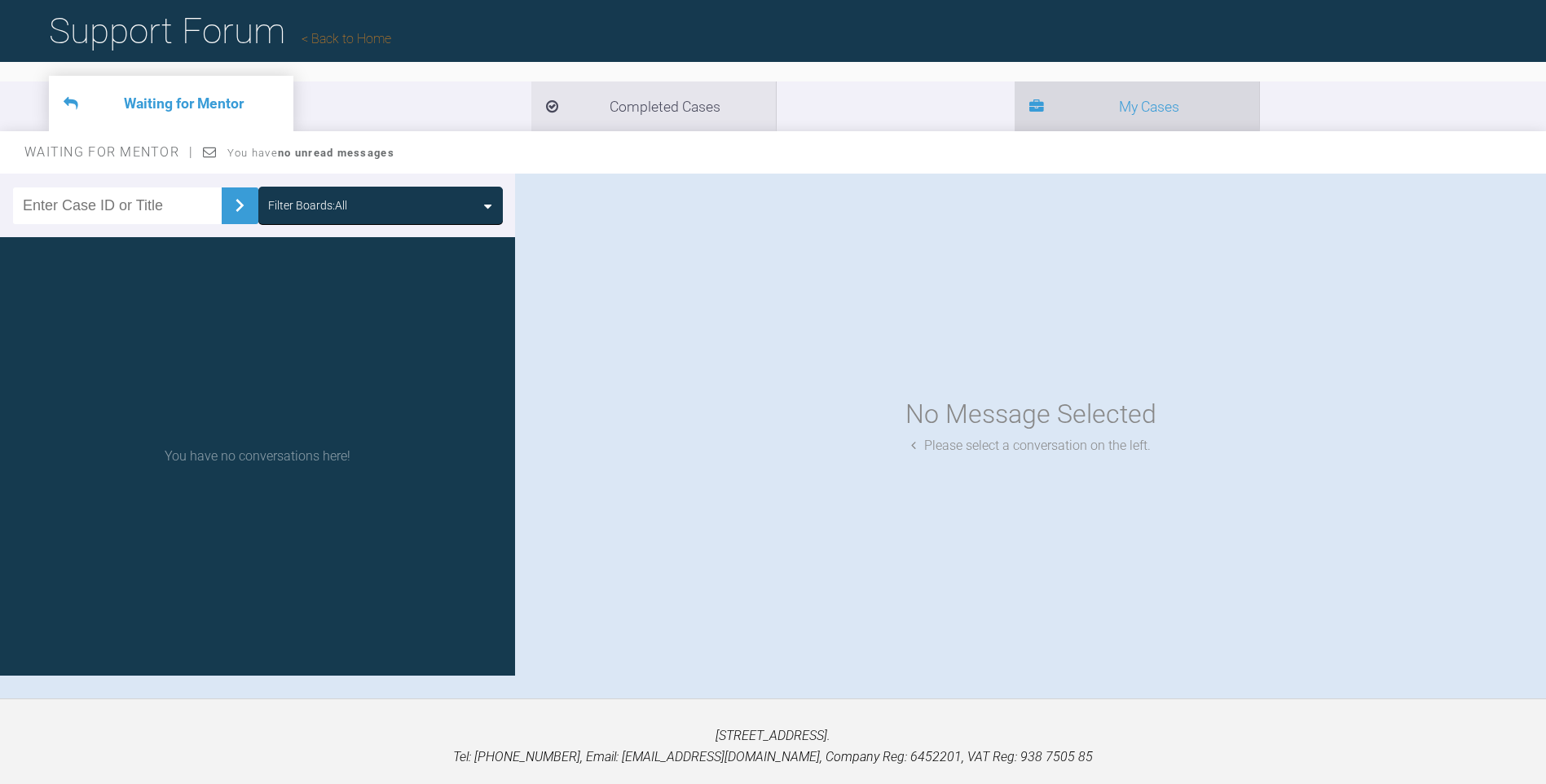
click at [1015, 106] on li "My Cases" at bounding box center [1137, 106] width 244 height 49
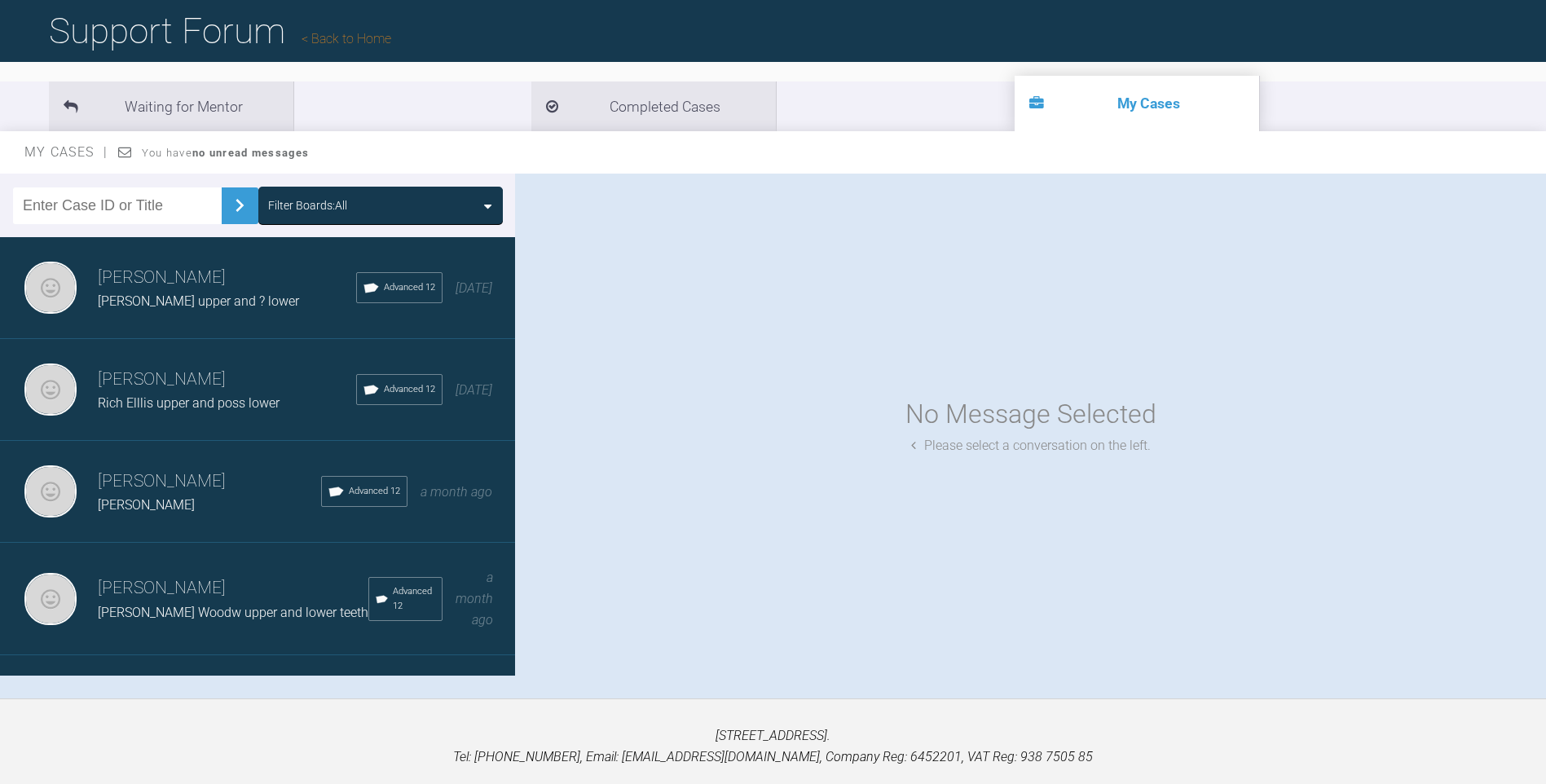
drag, startPoint x: 459, startPoint y: 449, endPoint x: 463, endPoint y: 324, distance: 125.1
click at [459, 447] on div "[PERSON_NAME] [PERSON_NAME] Advanced 12 a month ago" at bounding box center [264, 492] width 528 height 102
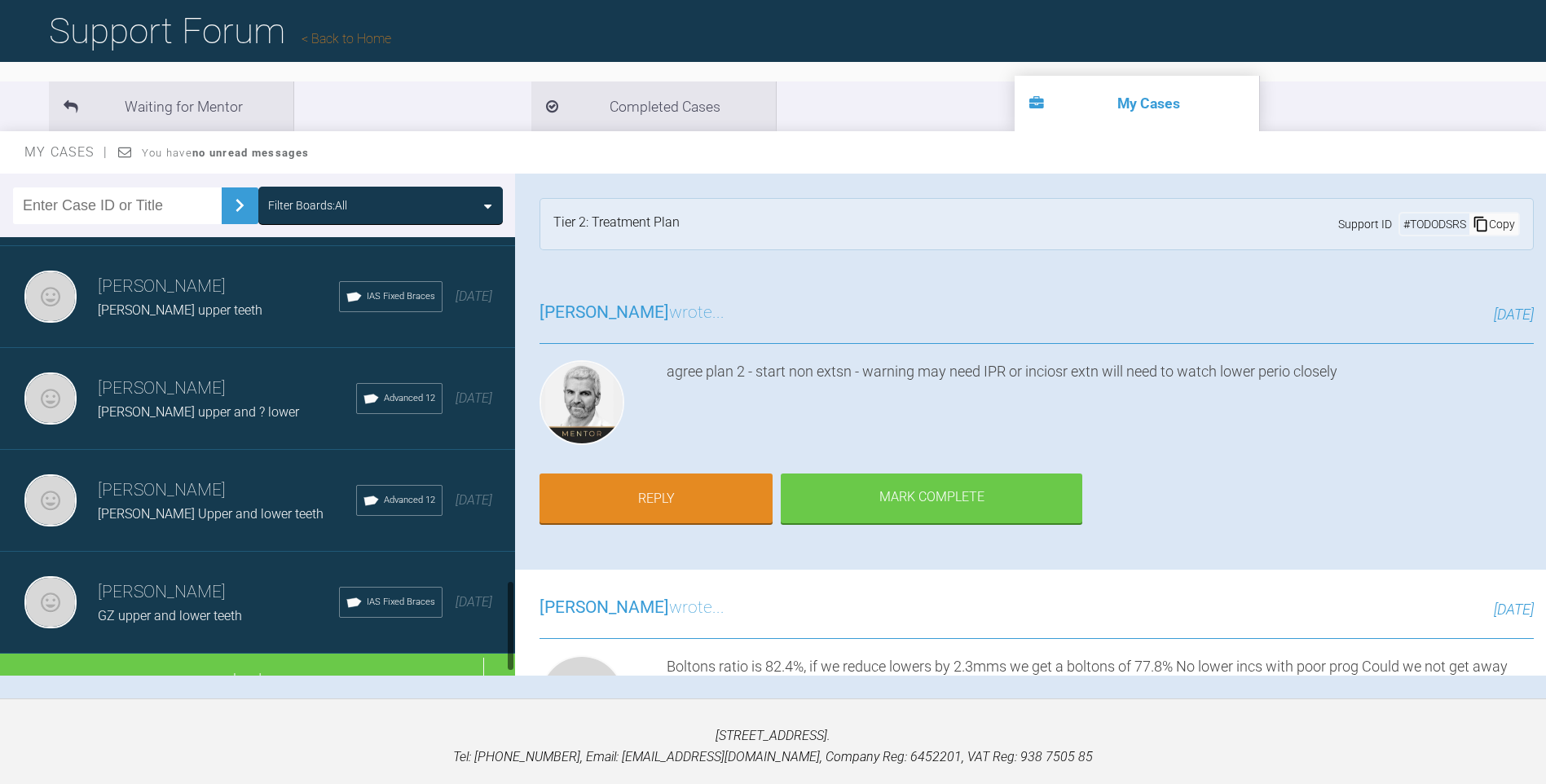
scroll to position [1635, 0]
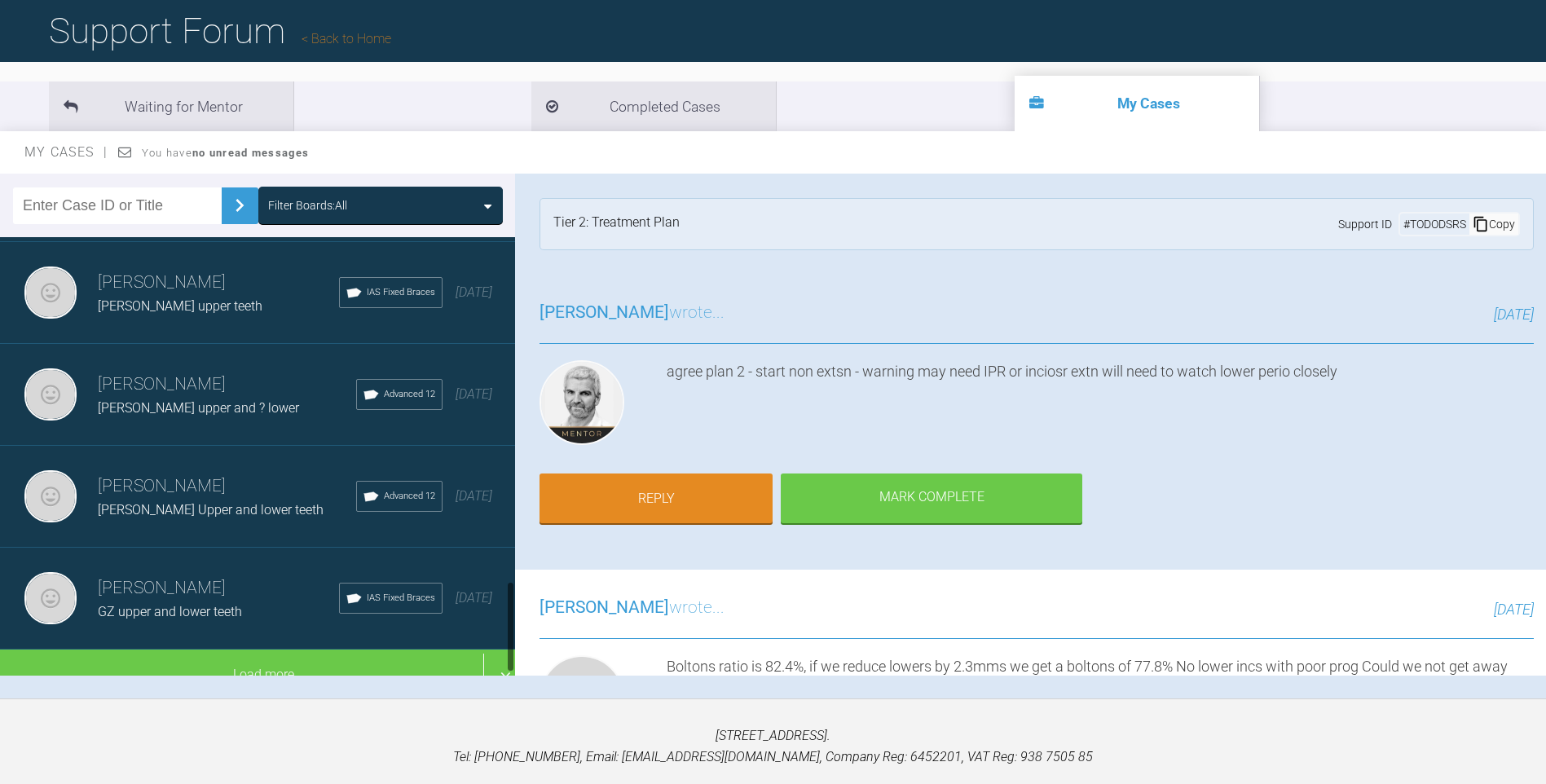
drag, startPoint x: 513, startPoint y: 307, endPoint x: 510, endPoint y: 644, distance: 337.0
click at [510, 644] on div at bounding box center [511, 627] width 5 height 91
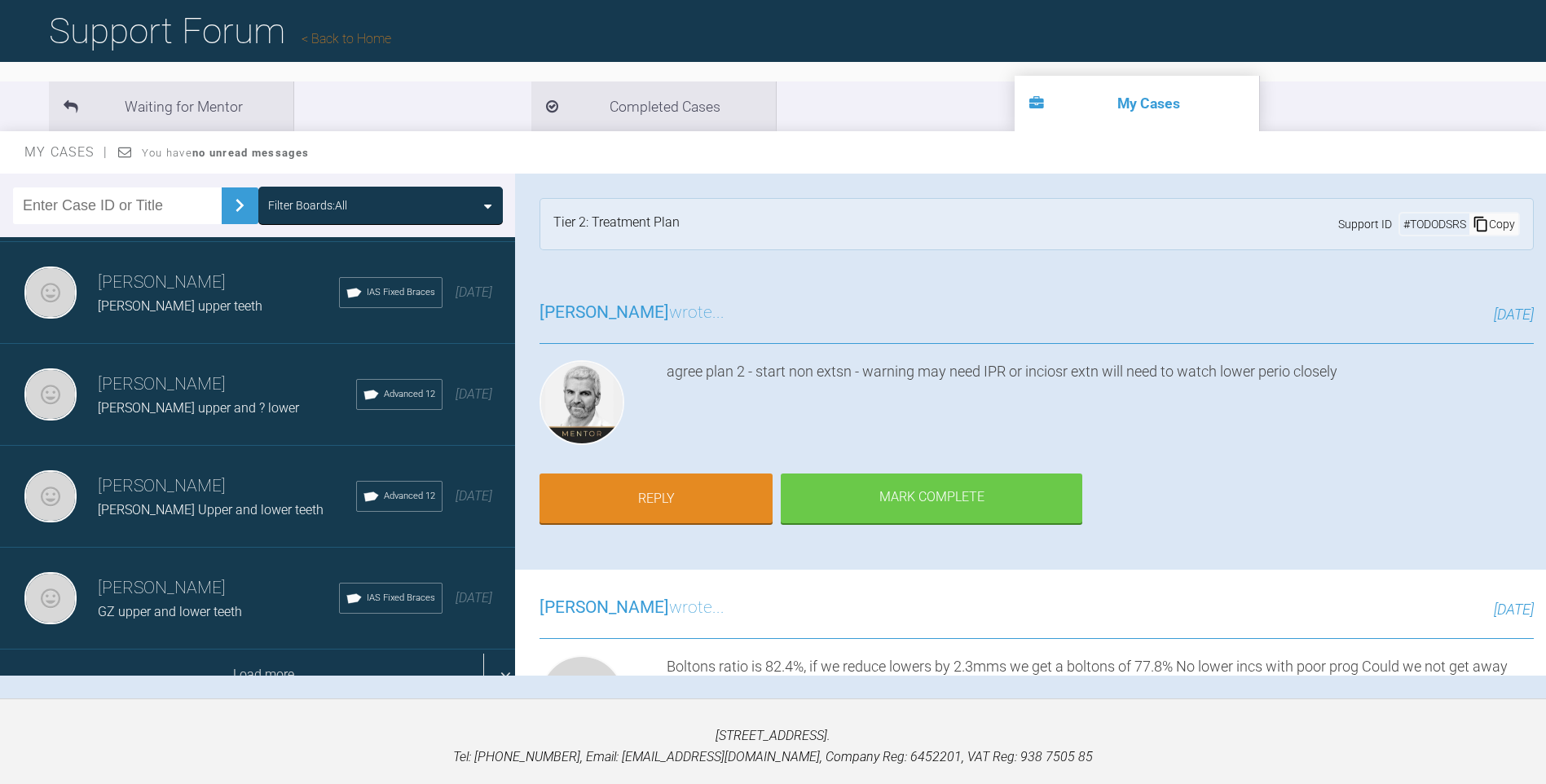
click at [271, 658] on div "Load more" at bounding box center [264, 675] width 528 height 50
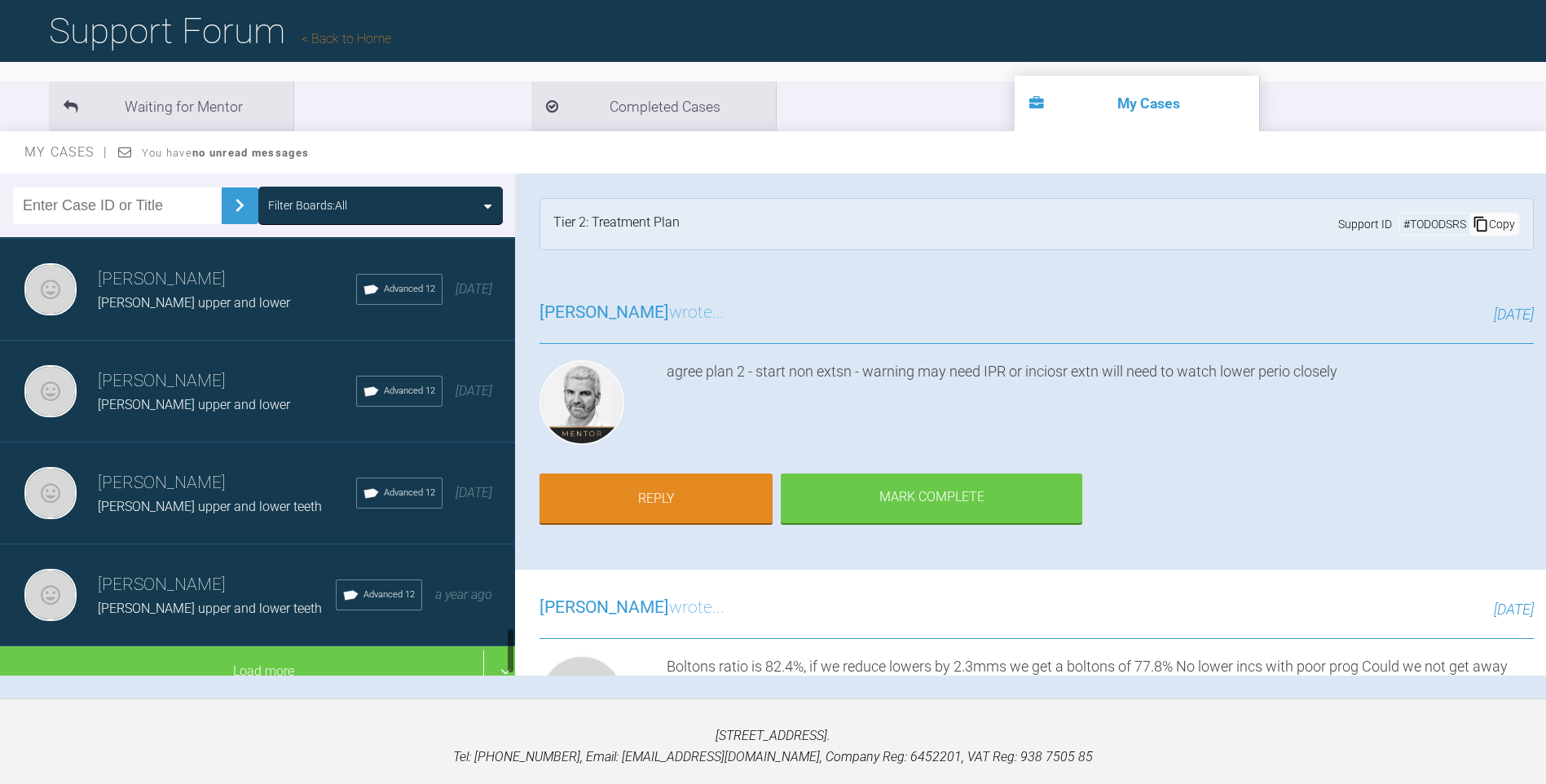
scroll to position [3686, 0]
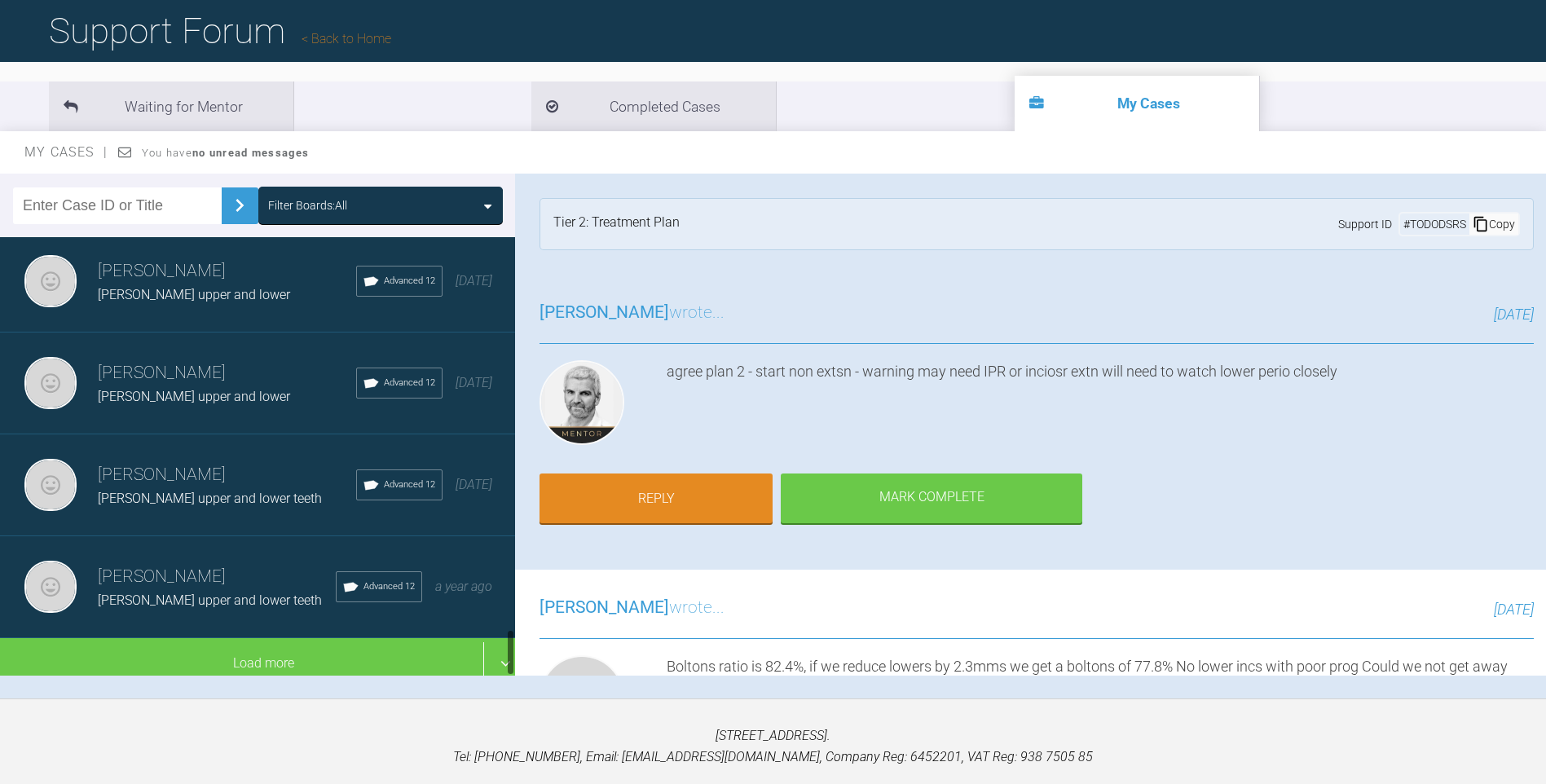
drag, startPoint x: 511, startPoint y: 426, endPoint x: 515, endPoint y: 646, distance: 220.0
click at [515, 647] on div at bounding box center [511, 456] width 9 height 439
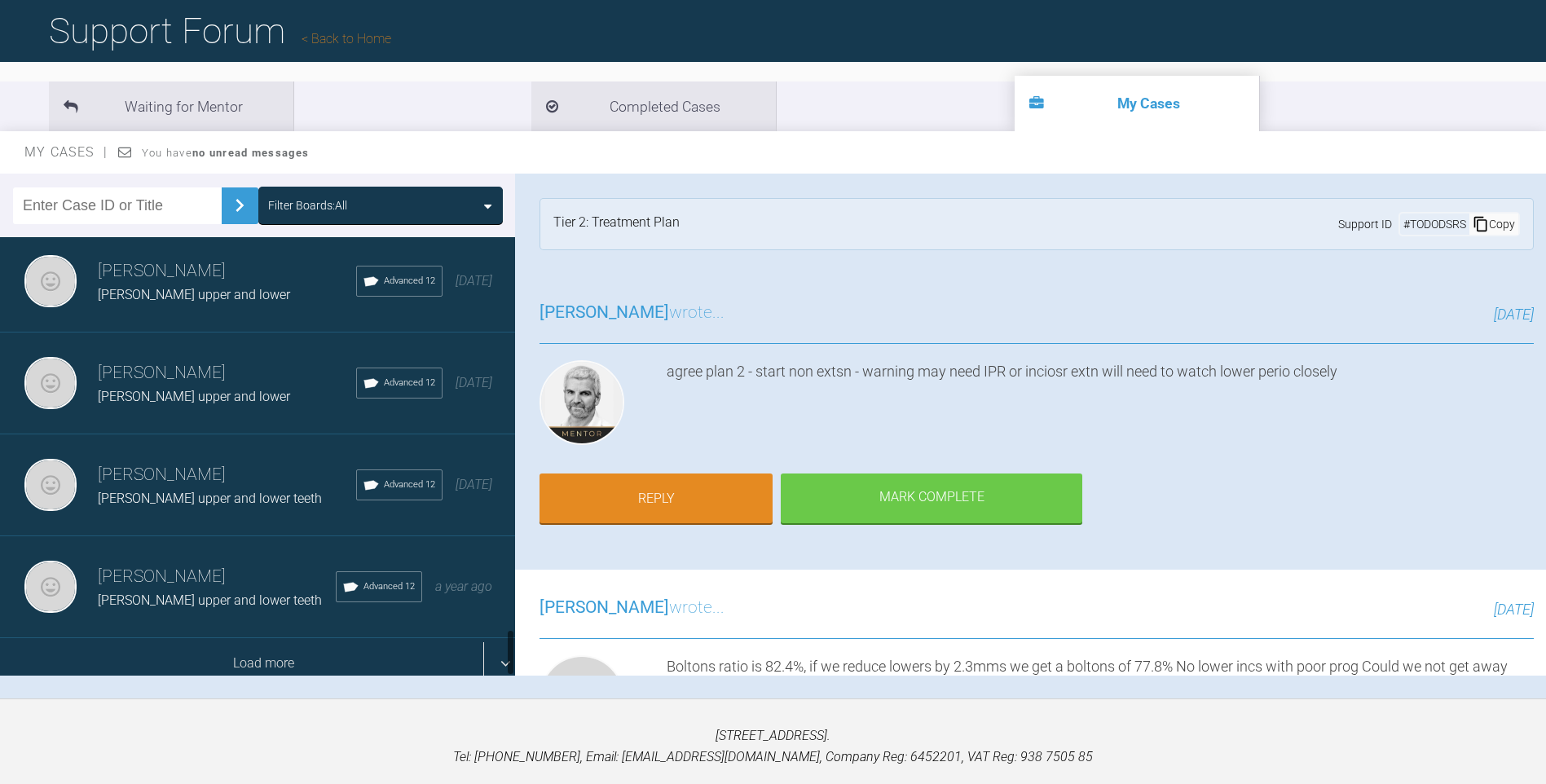
click at [371, 647] on div "Load more" at bounding box center [264, 663] width 528 height 50
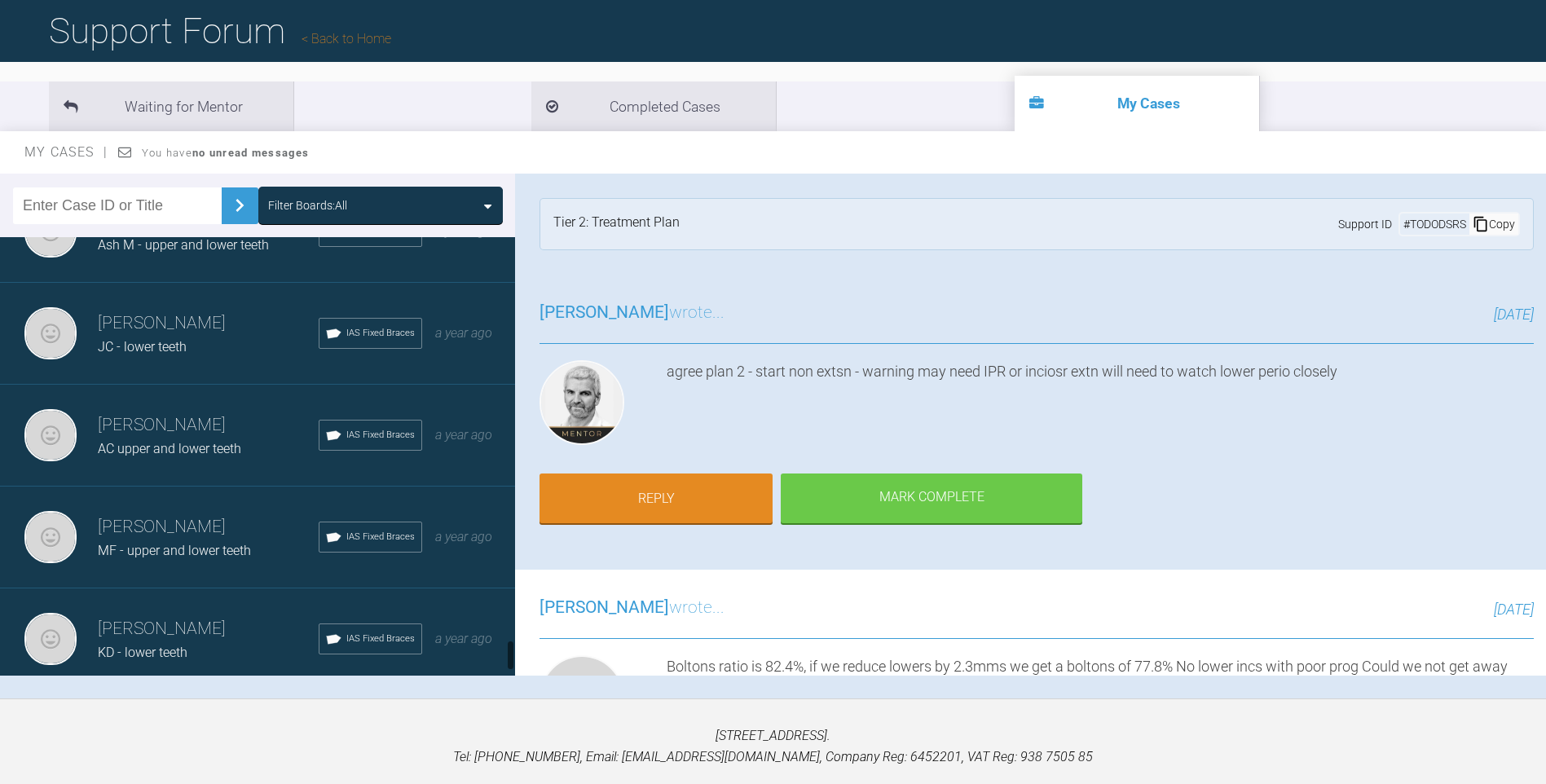
scroll to position [5722, 0]
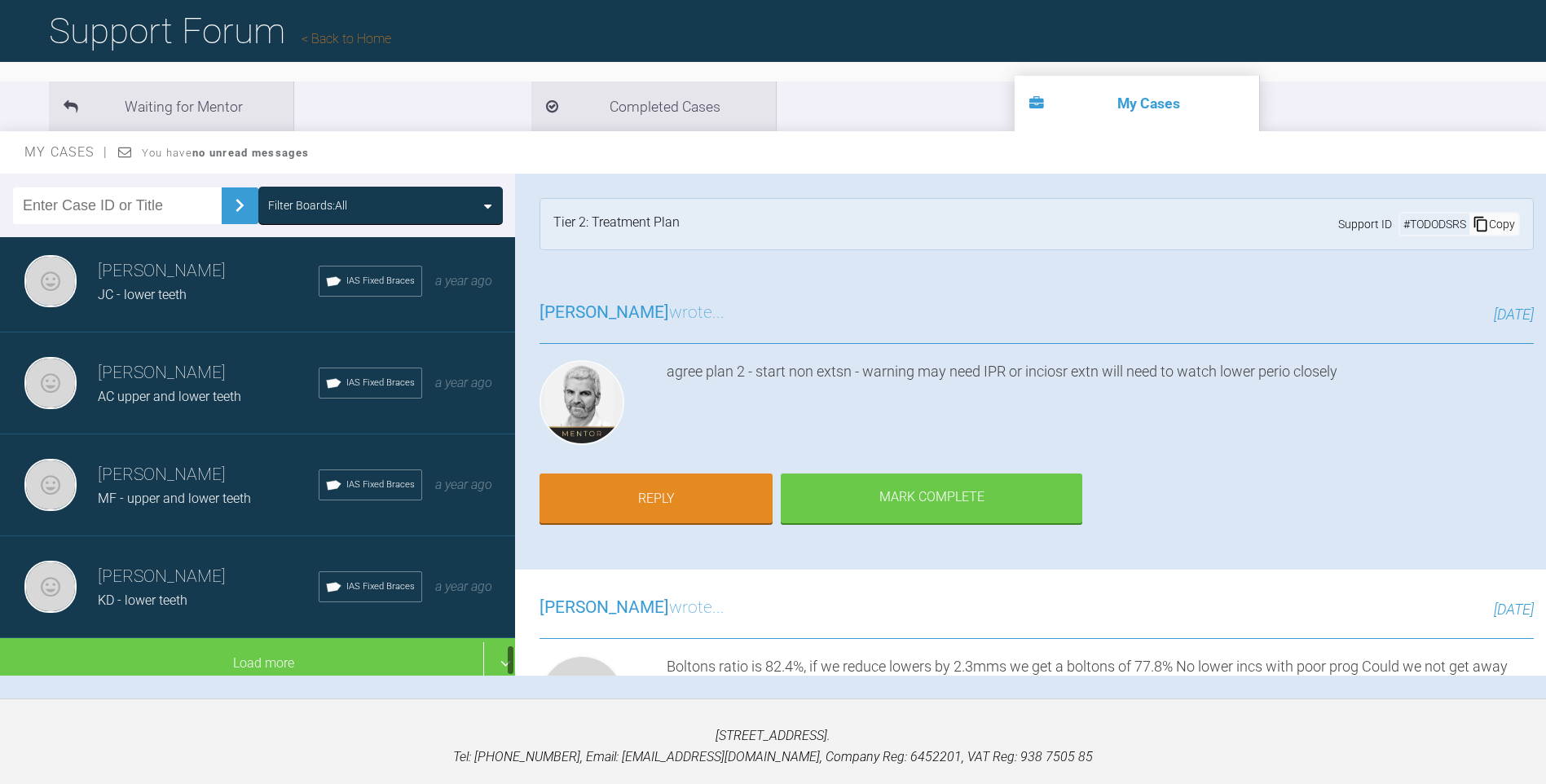
drag, startPoint x: 512, startPoint y: 523, endPoint x: 464, endPoint y: 666, distance: 150.8
click at [511, 667] on div at bounding box center [511, 659] width 5 height 31
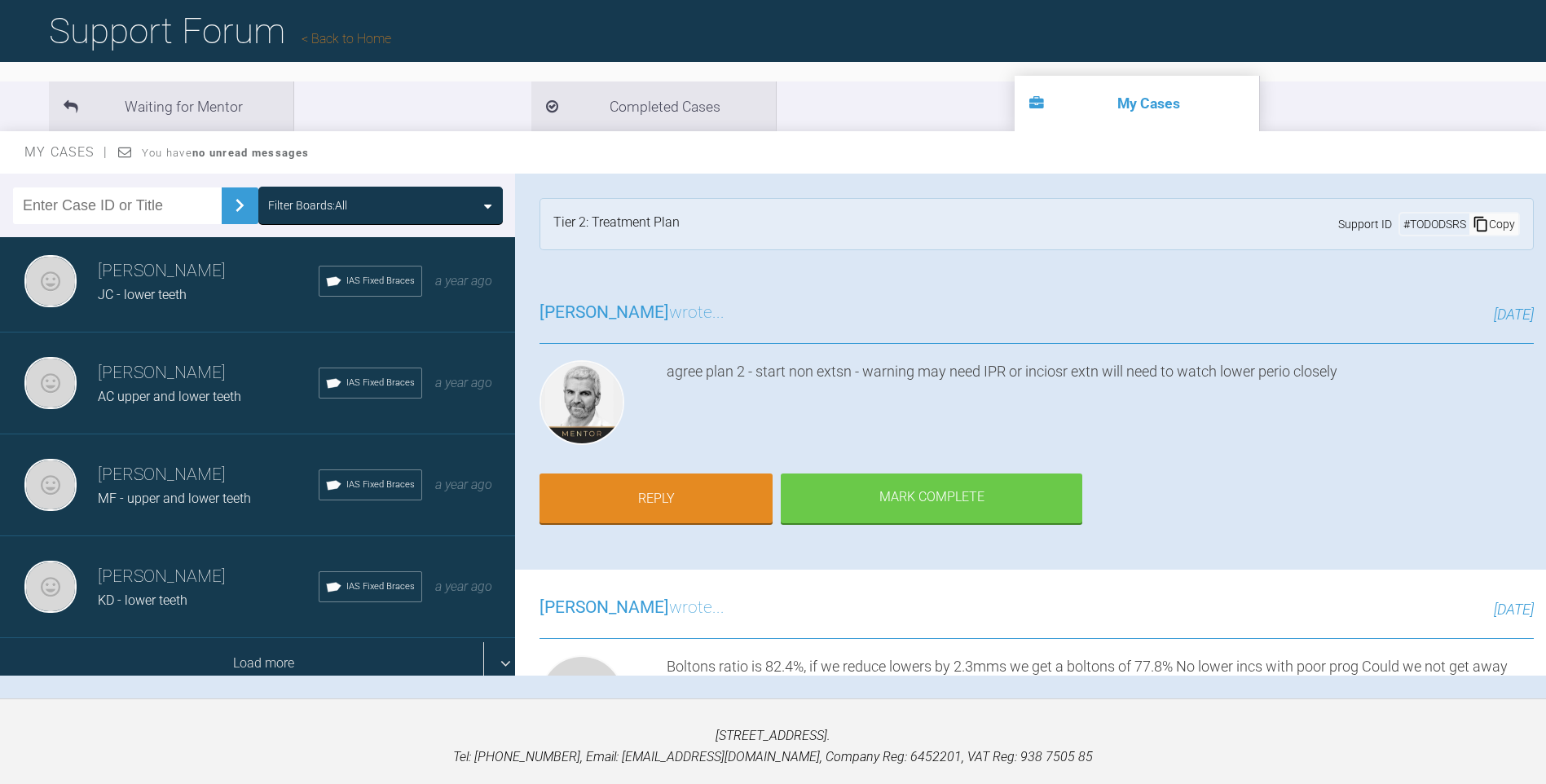
click at [316, 651] on div "Load more" at bounding box center [264, 663] width 528 height 50
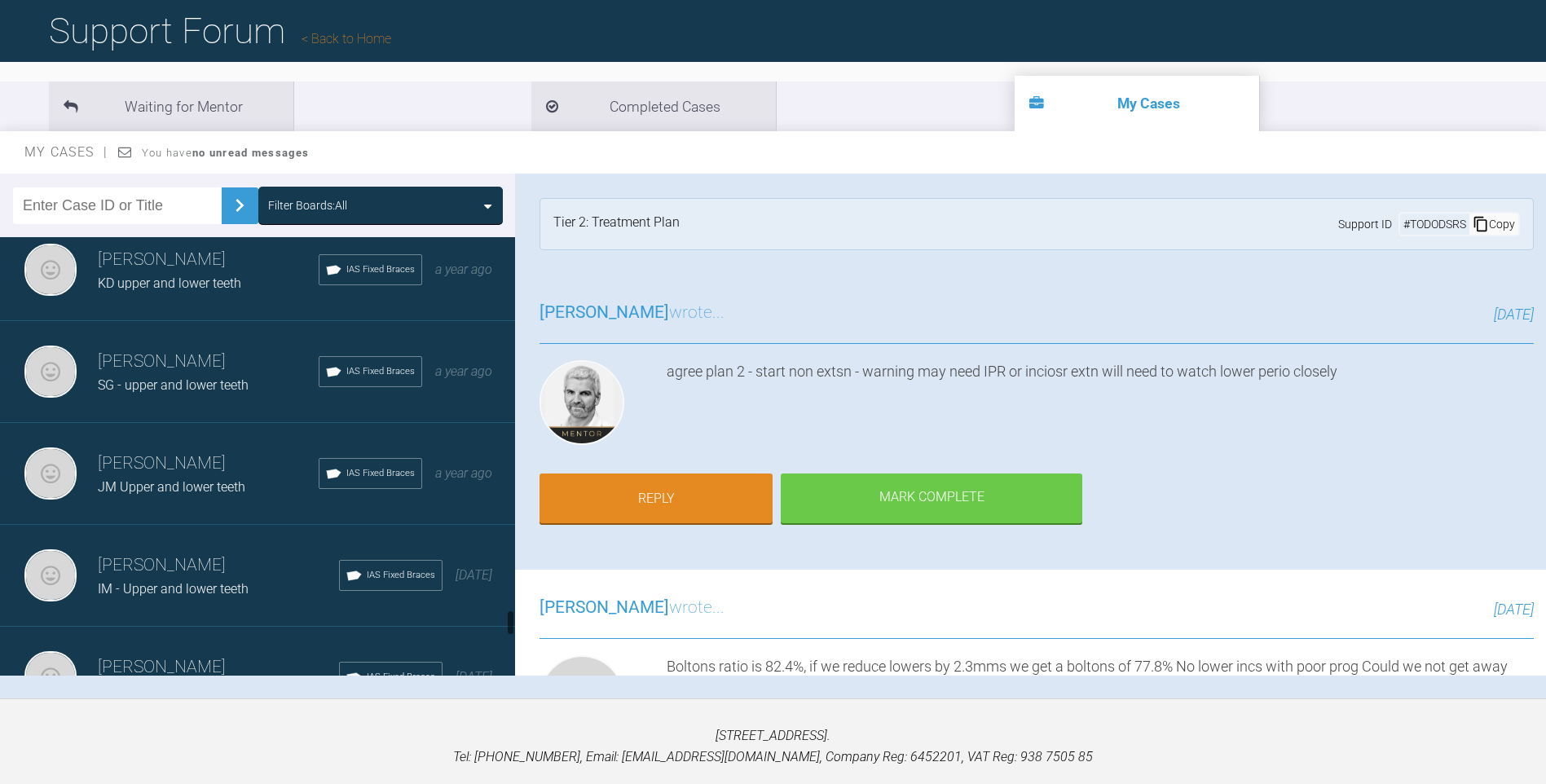
drag, startPoint x: 511, startPoint y: 596, endPoint x: 511, endPoint y: 620, distance: 24.0
click at [511, 620] on div at bounding box center [511, 622] width 5 height 26
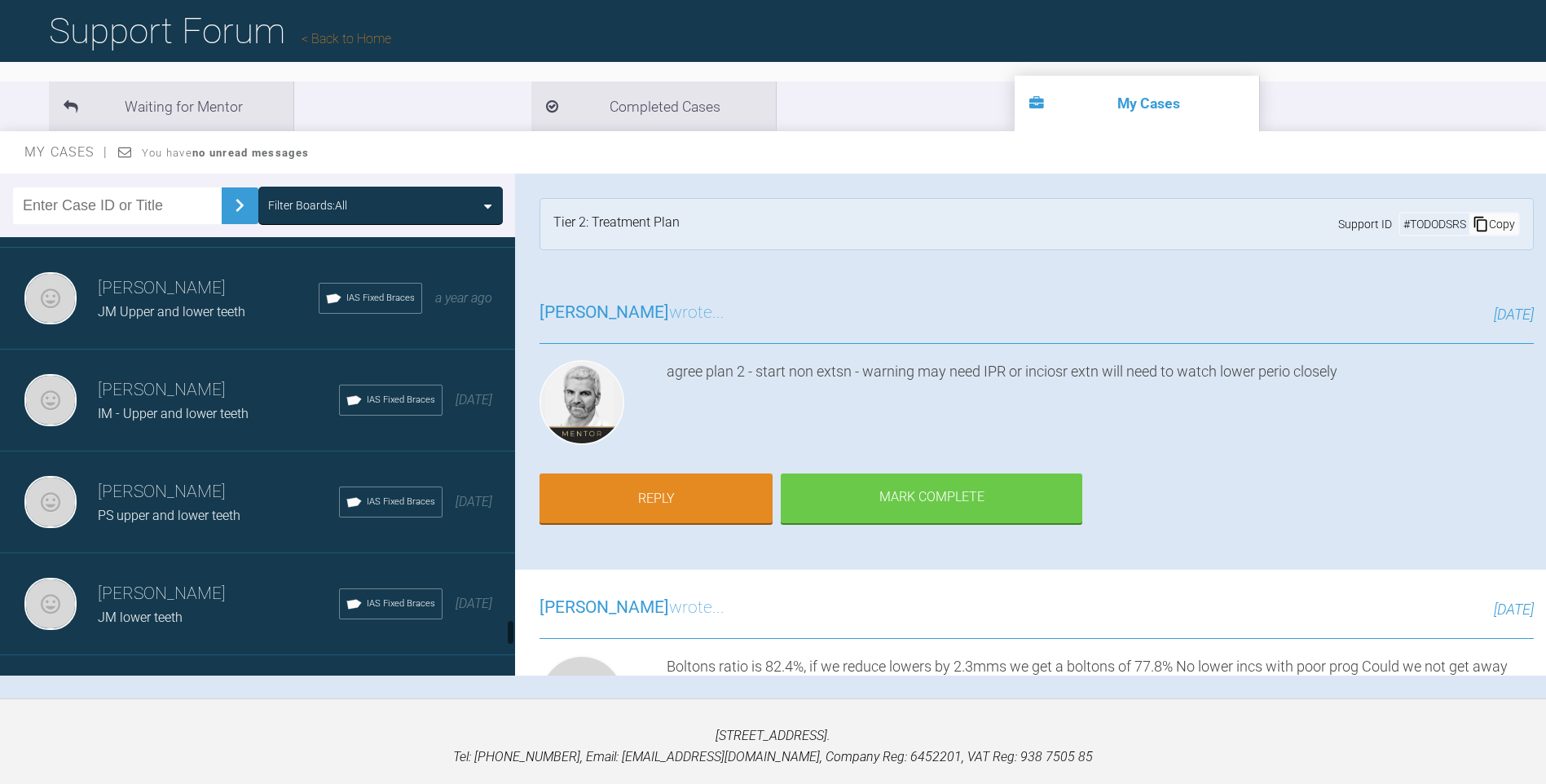
scroll to position [6327, 0]
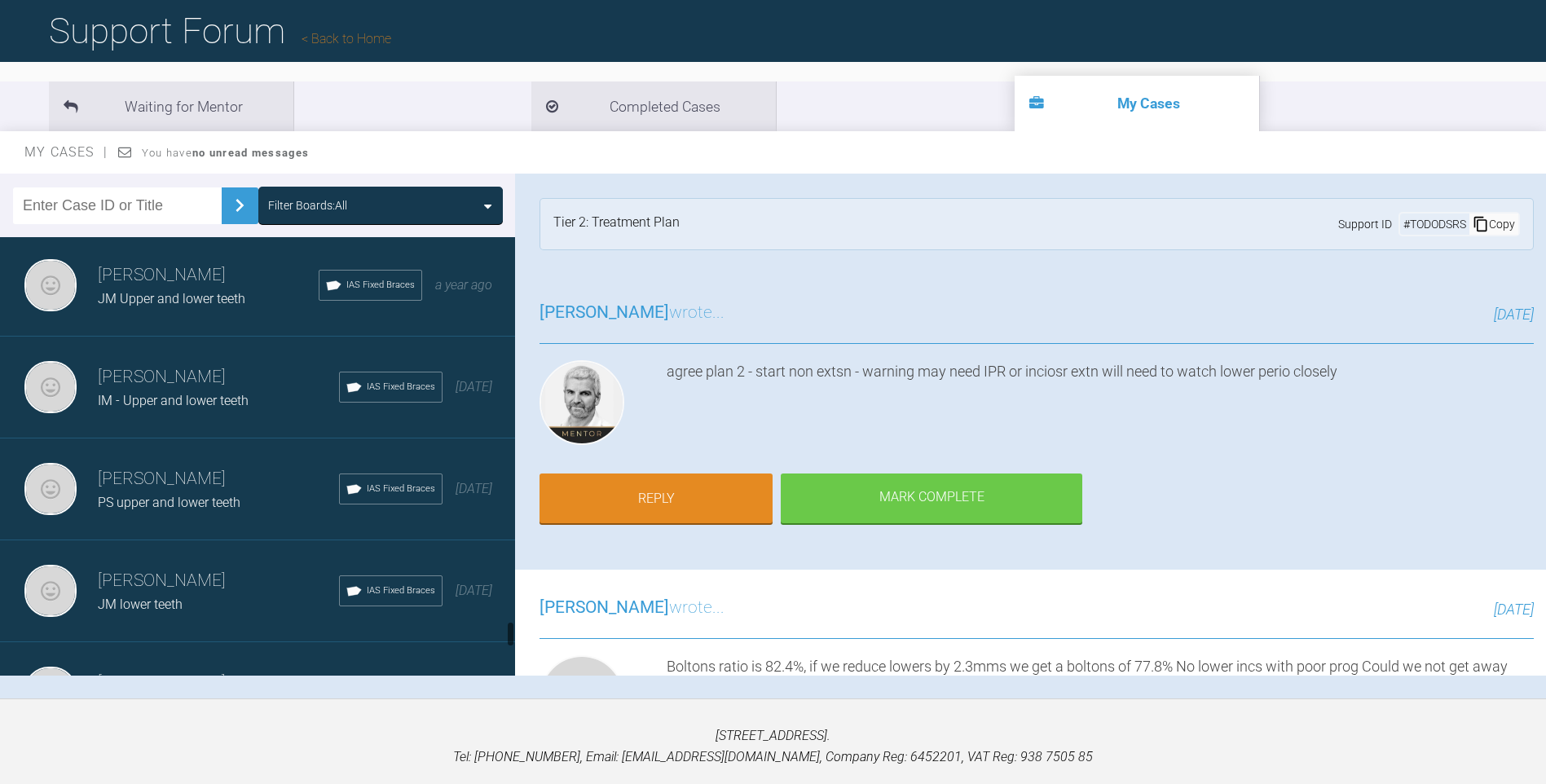
click at [511, 632] on div at bounding box center [511, 633] width 5 height 26
click at [201, 569] on h3 "[PERSON_NAME]" at bounding box center [218, 580] width 241 height 28
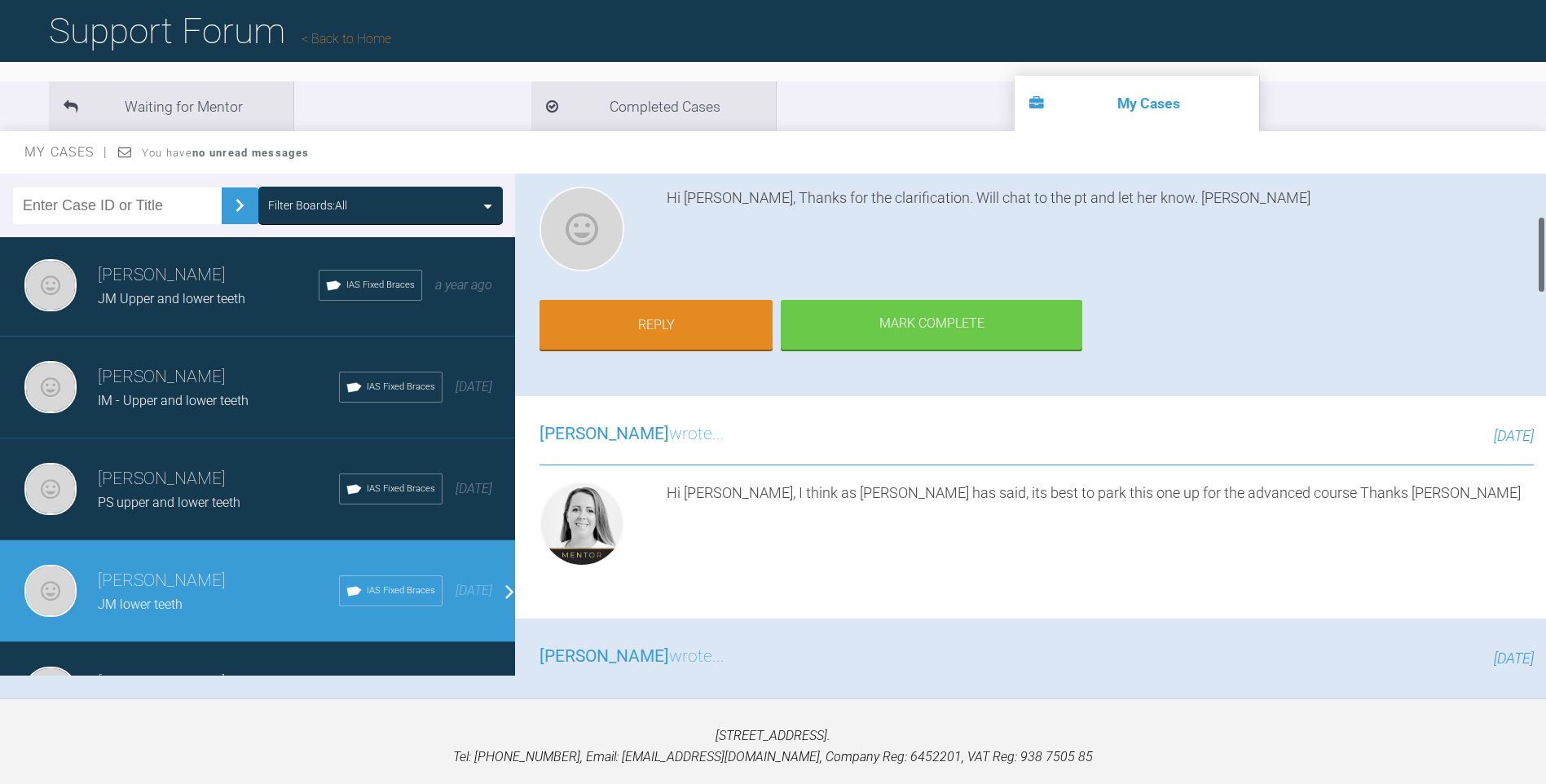
scroll to position [0, 0]
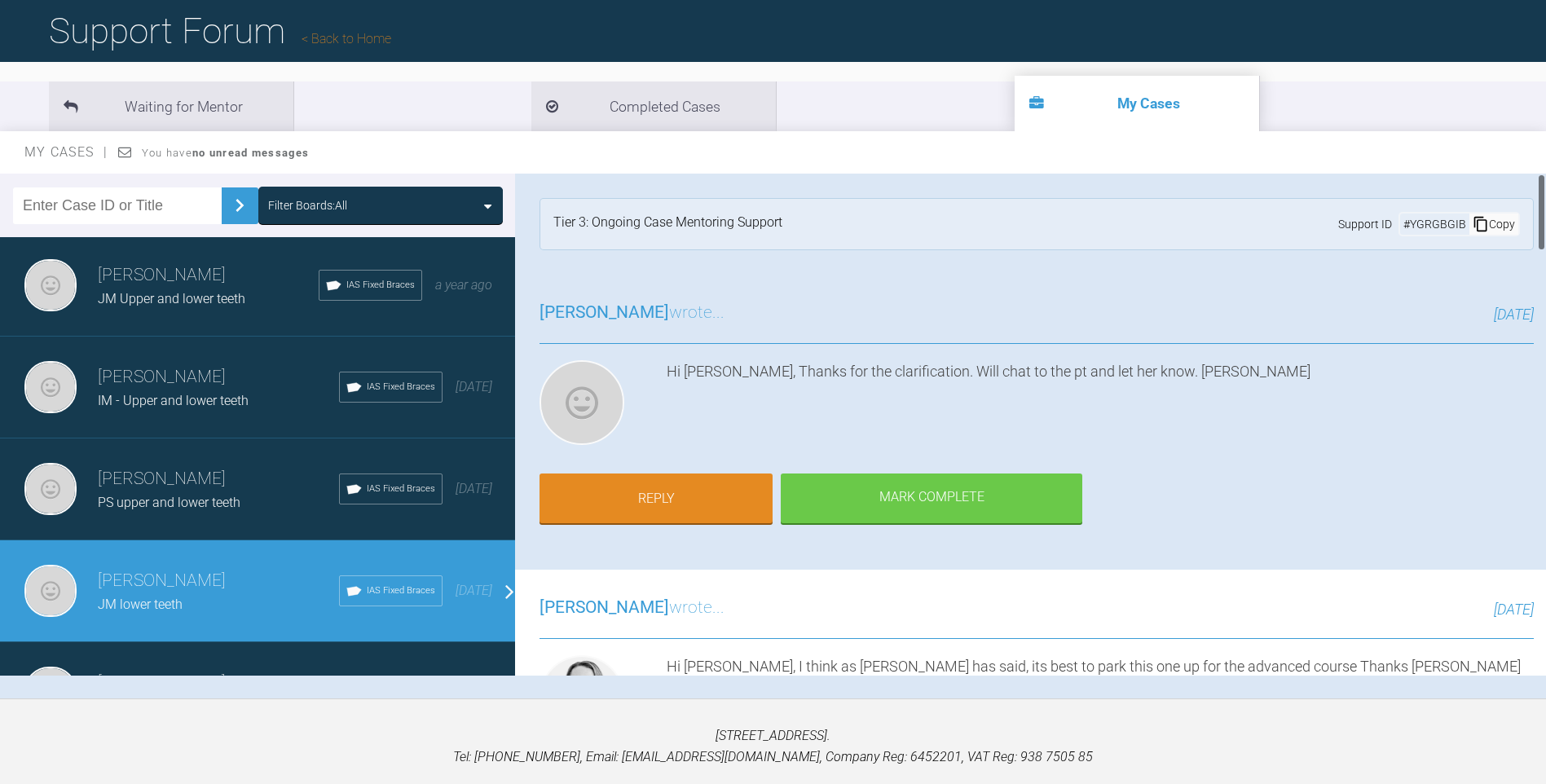
drag, startPoint x: 1542, startPoint y: 202, endPoint x: 1550, endPoint y: 136, distance: 66.5
click at [1545, 136] on html "My Cases Logout Browse all IAS Services Start New Case 1327 Logout Support Foru…" at bounding box center [773, 361] width 1546 height 954
click at [198, 472] on h3 "[PERSON_NAME]" at bounding box center [218, 479] width 241 height 28
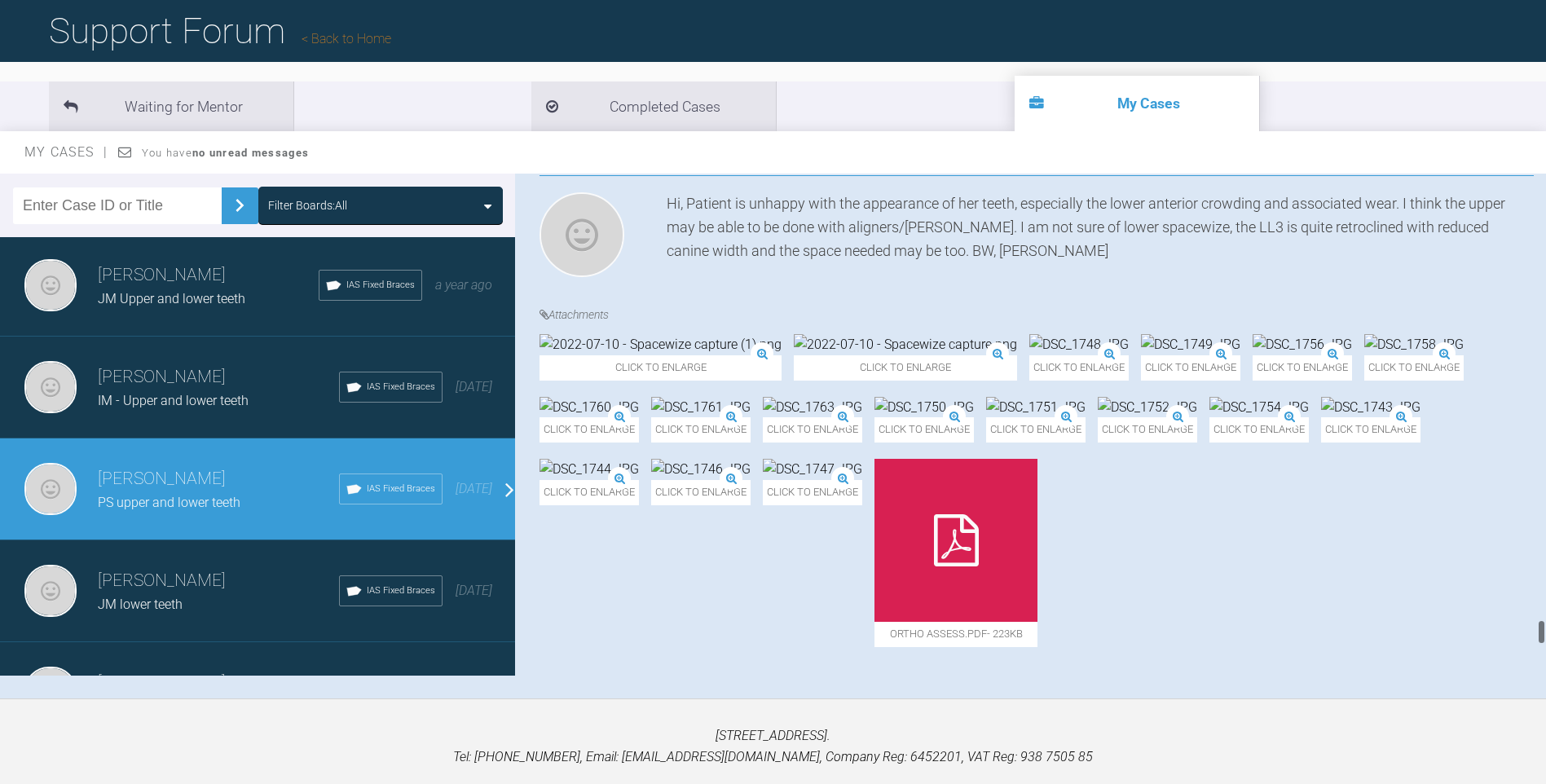
scroll to position [8871, 0]
drag, startPoint x: 1542, startPoint y: 187, endPoint x: 1553, endPoint y: 636, distance: 449.1
click at [1545, 636] on html "My Cases Logout Browse all IAS Services Start New Case 1327 Logout Support Foru…" at bounding box center [773, 361] width 1546 height 954
click at [1335, 355] on img at bounding box center [1302, 344] width 100 height 22
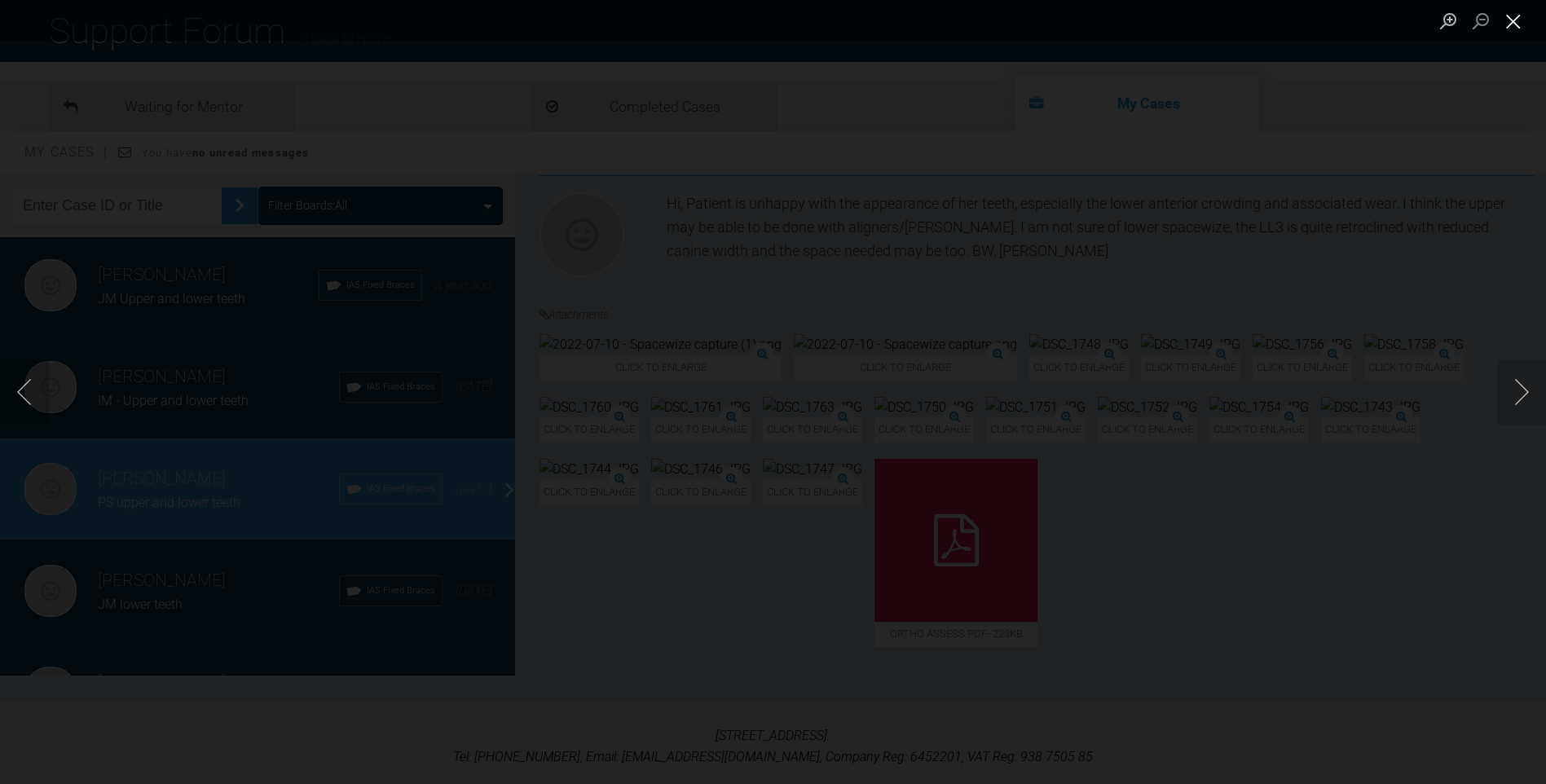
click at [1516, 18] on button "Close lightbox" at bounding box center [1513, 21] width 32 height 29
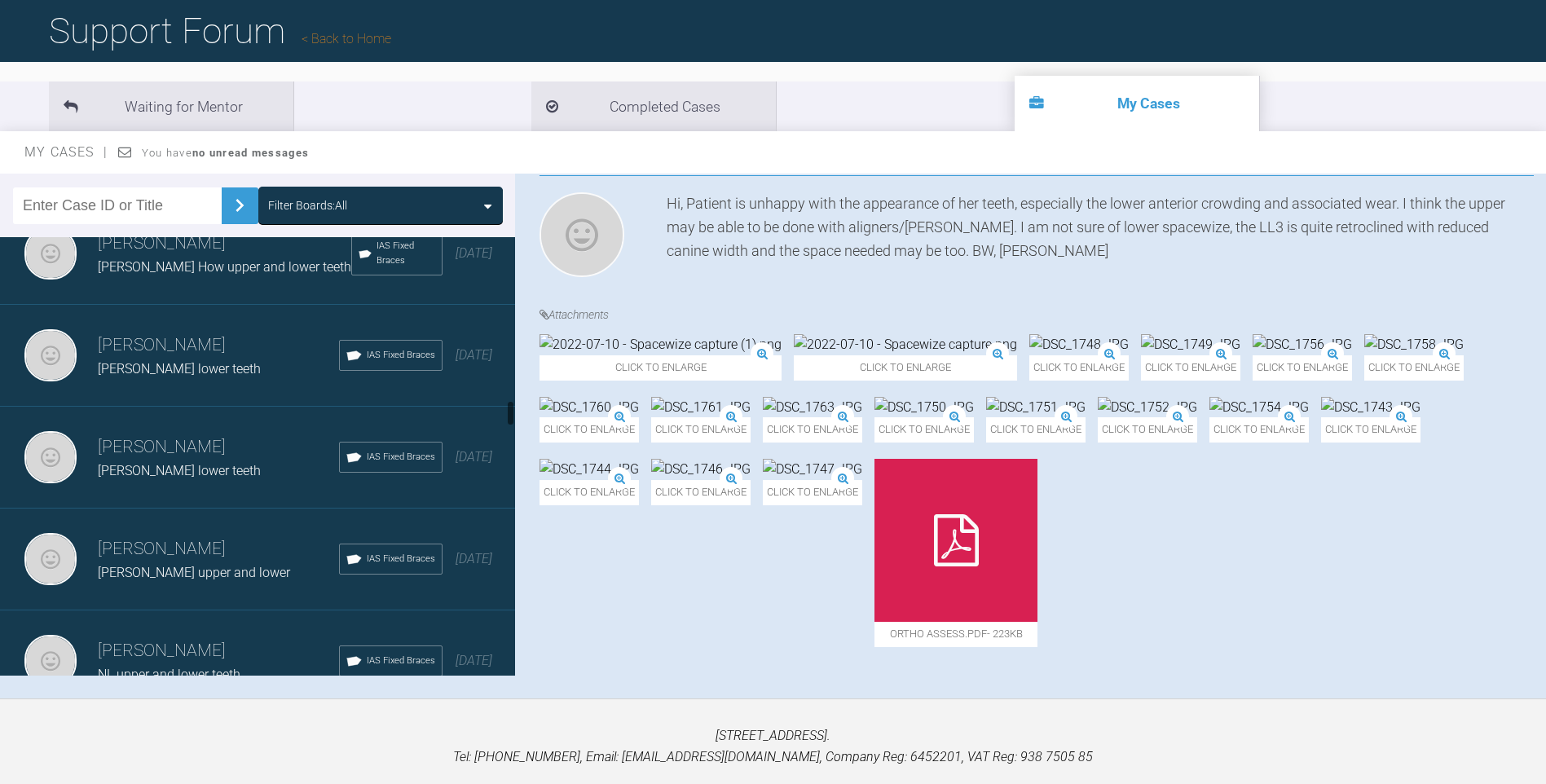
drag, startPoint x: 512, startPoint y: 632, endPoint x: 517, endPoint y: 404, distance: 228.1
click at [517, 407] on div "Filter Boards: All [PERSON_NAME] [PERSON_NAME] upper and ? lower Advanced 12 [D…" at bounding box center [773, 435] width 1546 height 525
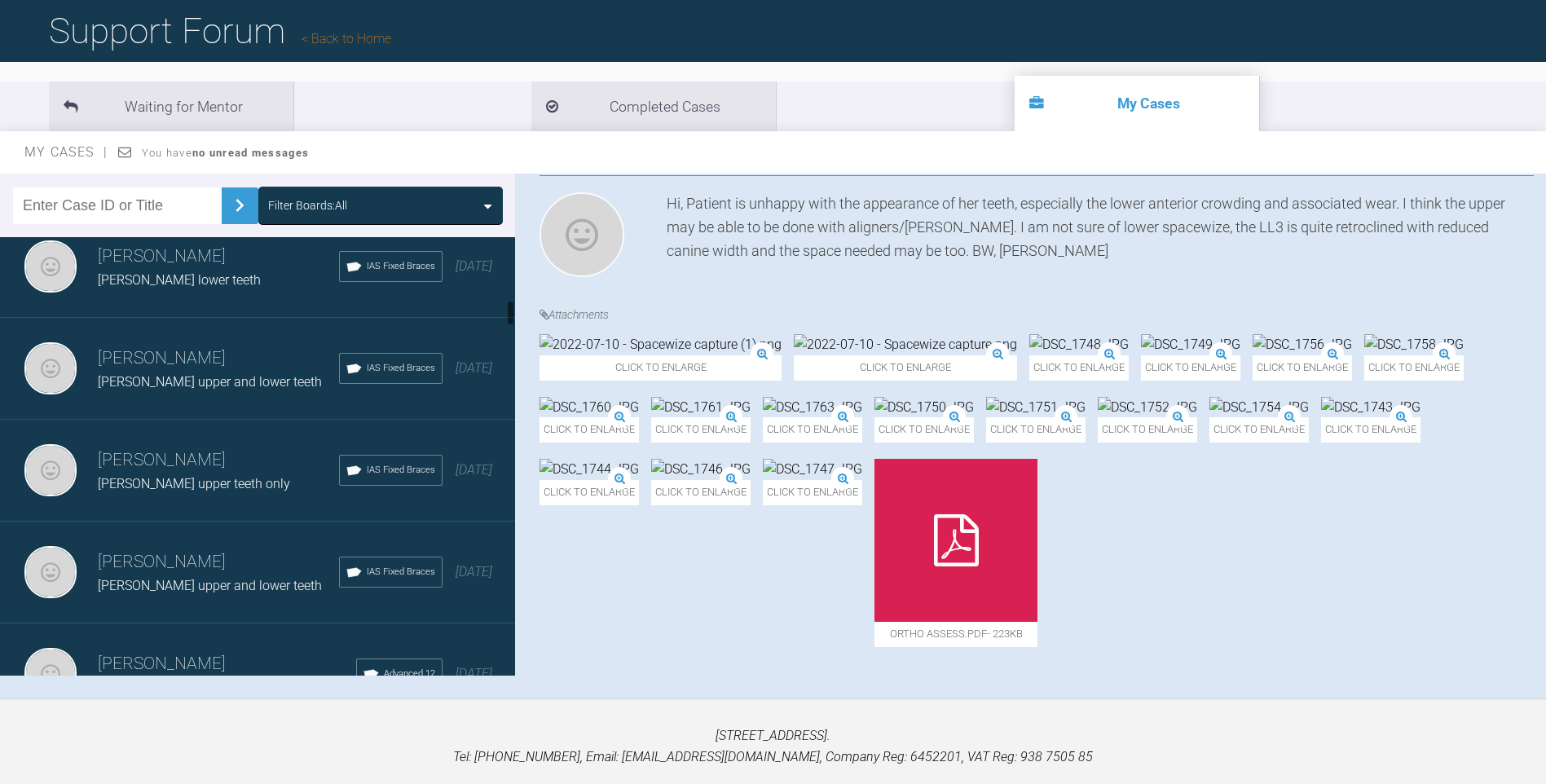
scroll to position [1036, 0]
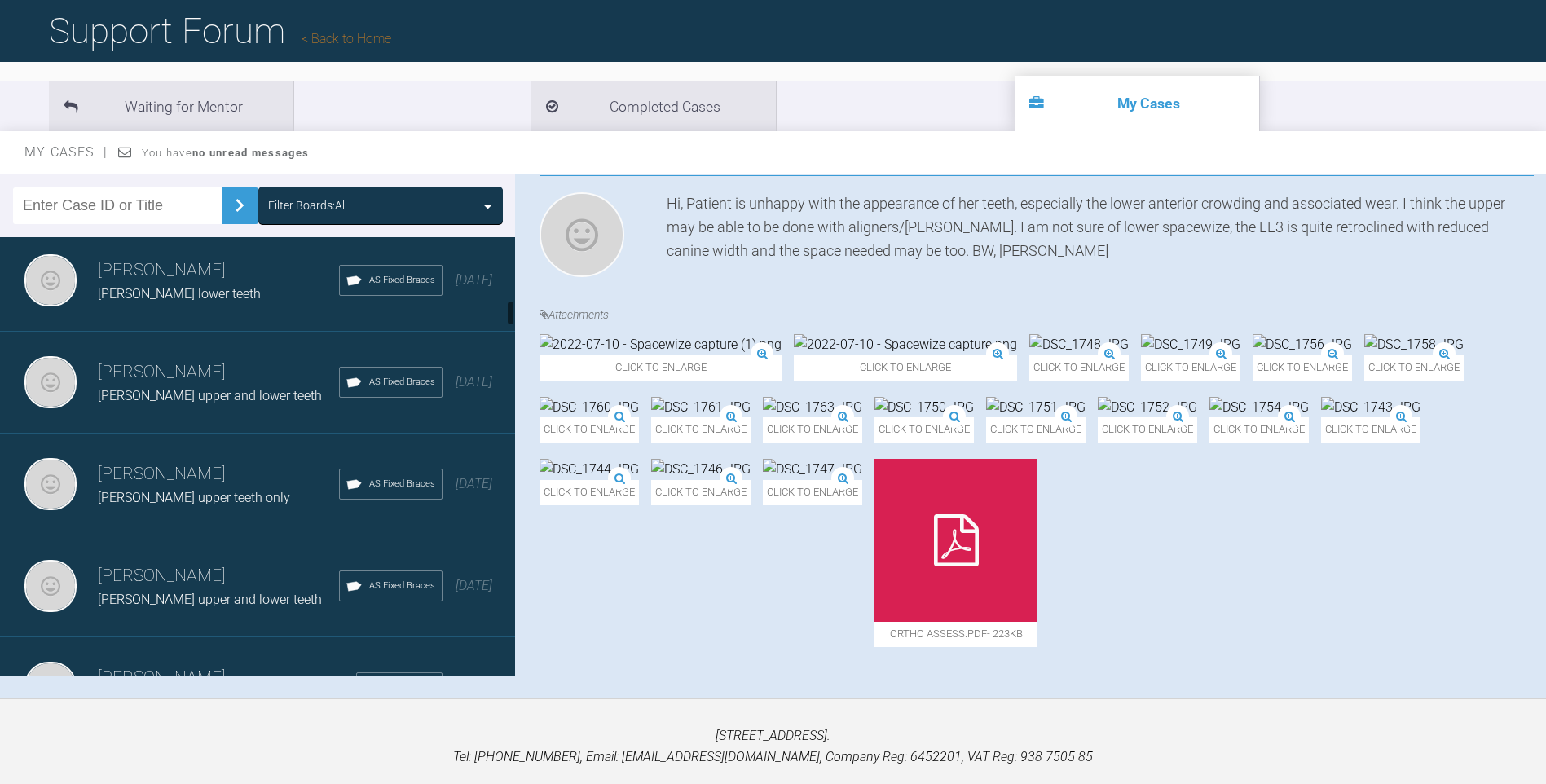
drag, startPoint x: 509, startPoint y: 406, endPoint x: 509, endPoint y: 310, distance: 96.0
click at [509, 310] on div at bounding box center [511, 312] width 5 height 26
click at [210, 365] on h3 "[PERSON_NAME]" at bounding box center [218, 372] width 241 height 28
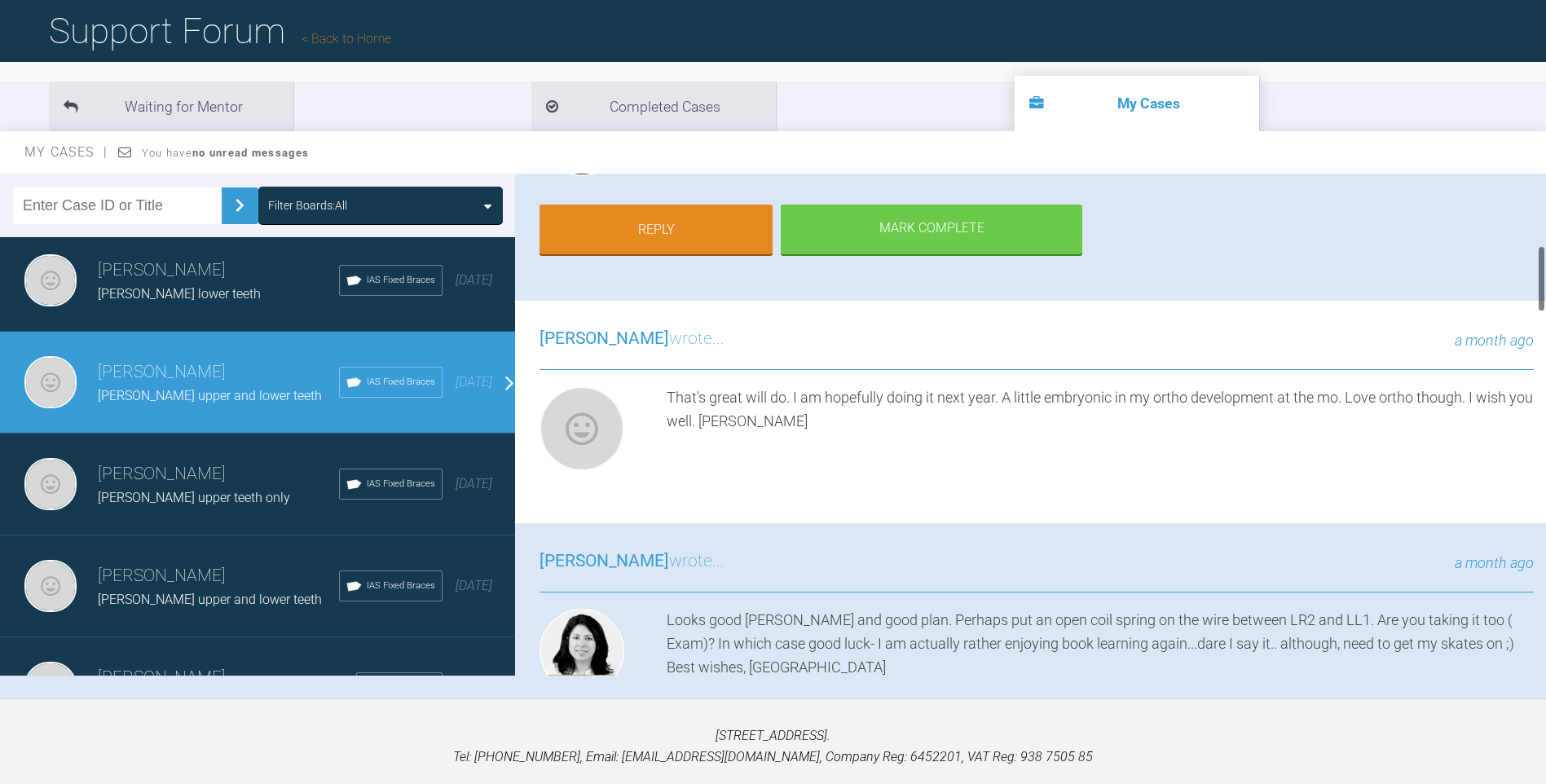
scroll to position [0, 0]
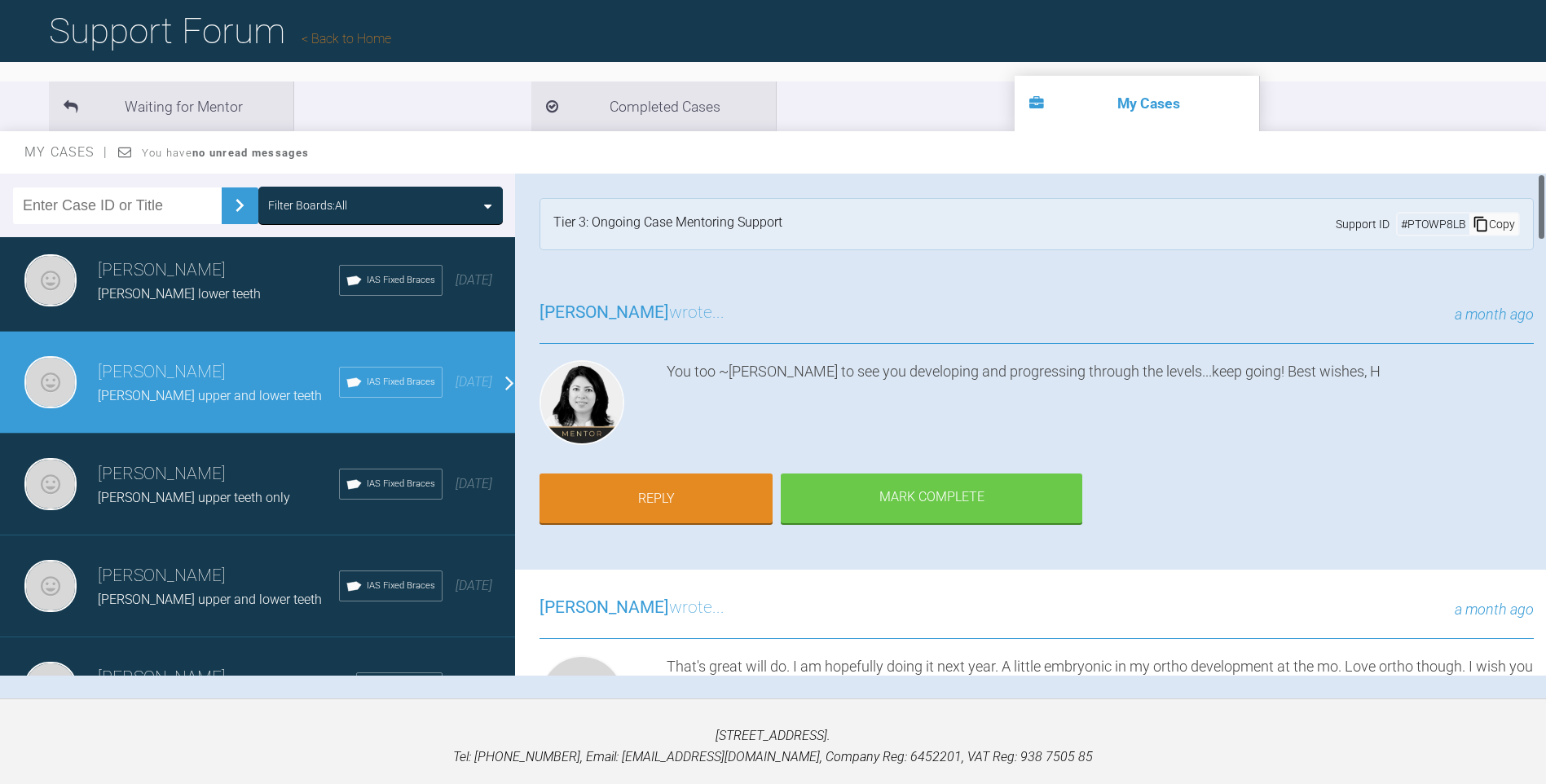
drag, startPoint x: 1541, startPoint y: 634, endPoint x: 1544, endPoint y: 152, distance: 482.0
click at [1544, 152] on div "My Cases You have no unread messages Filter Boards: All [PERSON_NAME] [PERSON_N…" at bounding box center [773, 414] width 1546 height 567
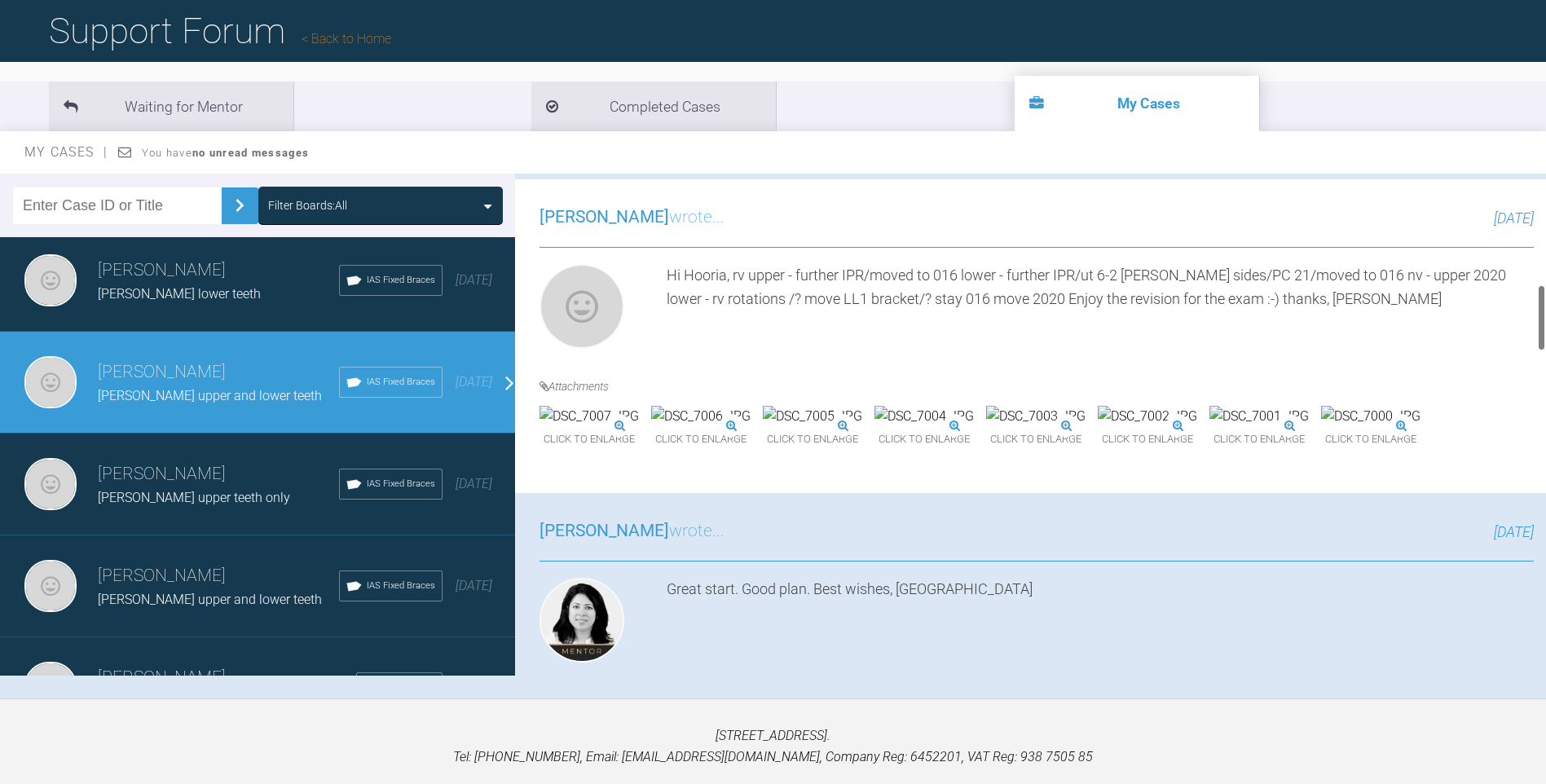
scroll to position [830, 0]
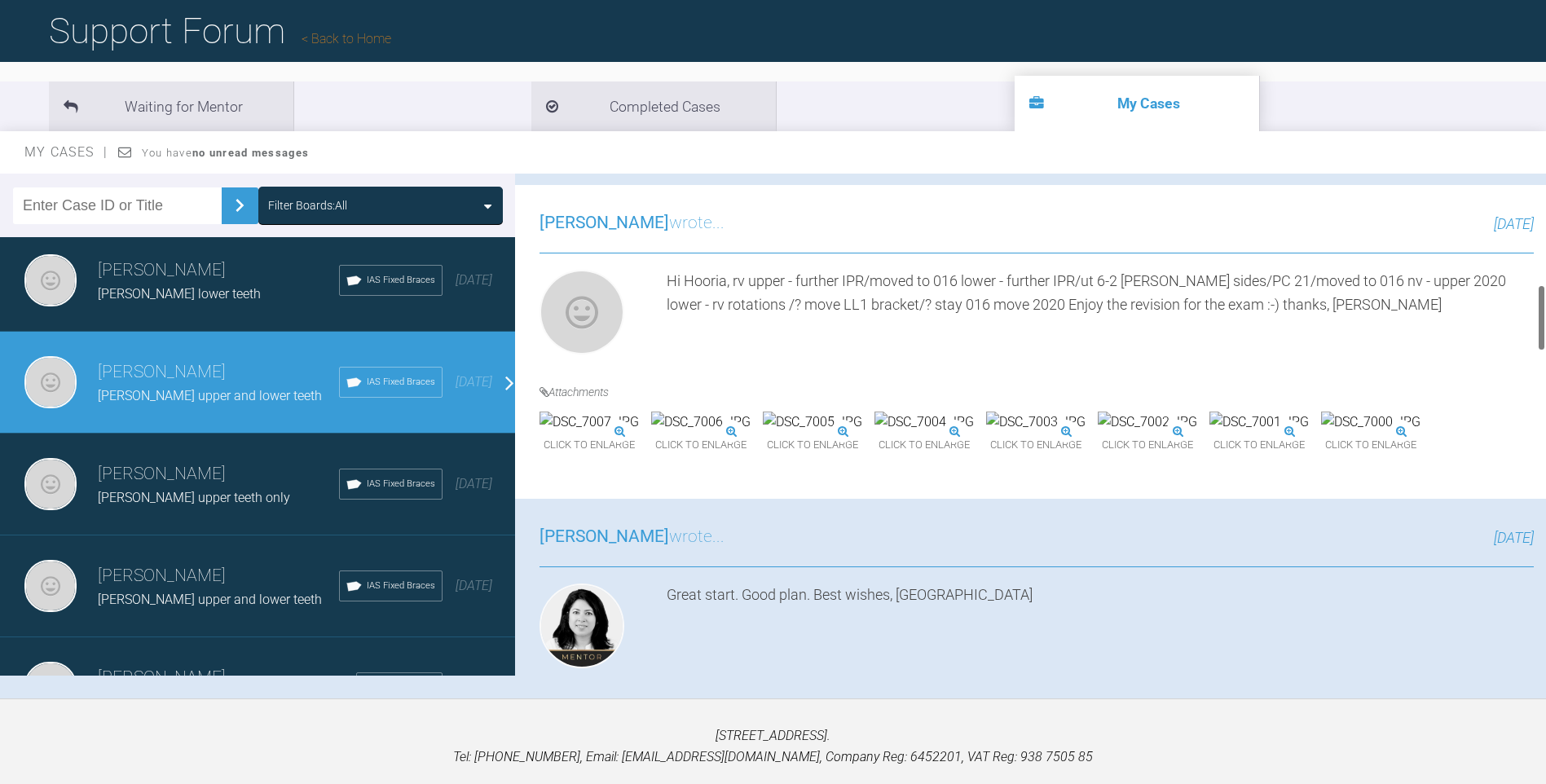
drag, startPoint x: 1543, startPoint y: 200, endPoint x: 1540, endPoint y: 310, distance: 110.0
click at [1540, 310] on div at bounding box center [1542, 318] width 5 height 66
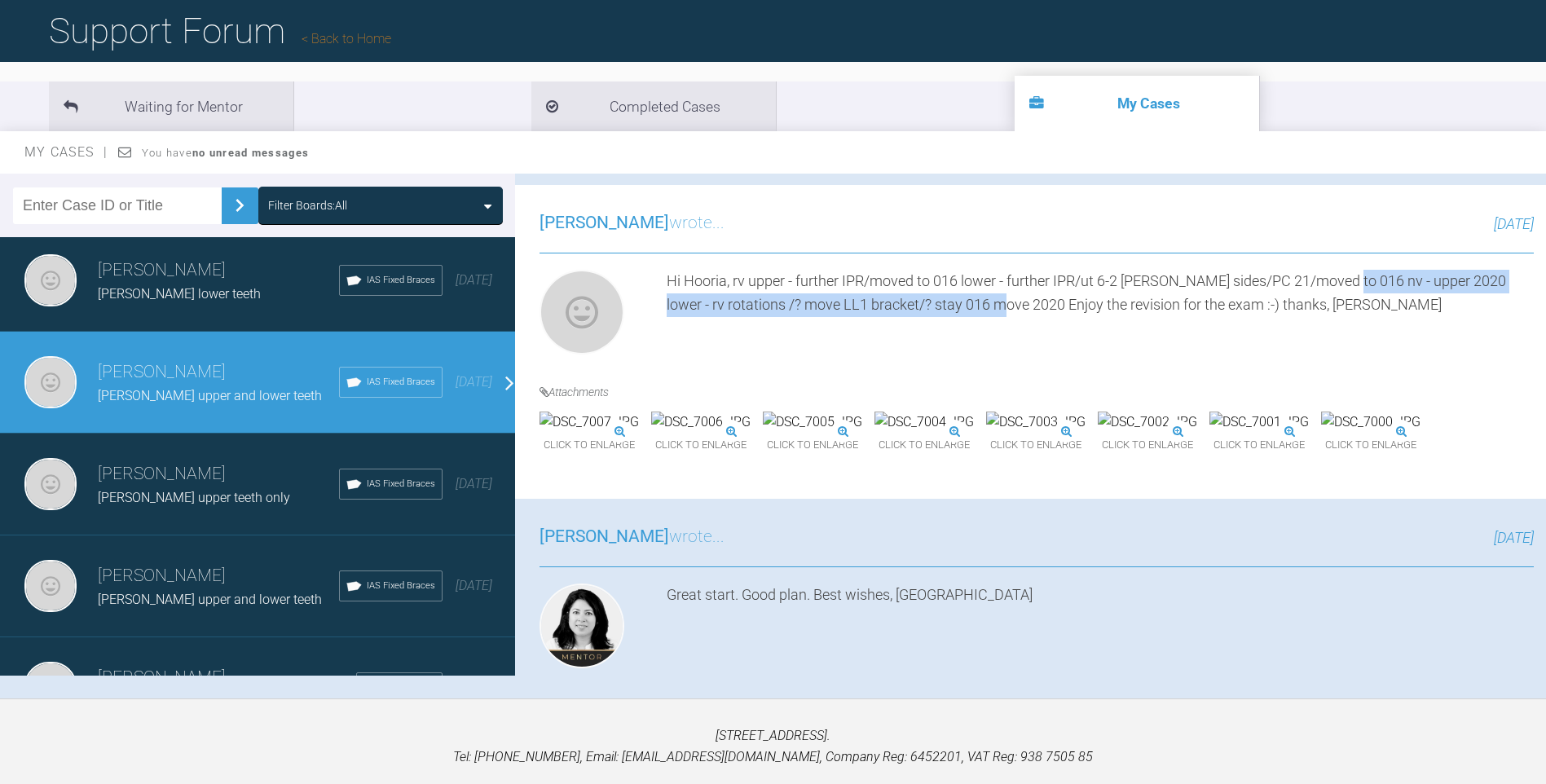
drag, startPoint x: 1343, startPoint y: 282, endPoint x: 1002, endPoint y: 305, distance: 341.8
click at [1002, 305] on div "Hi Hooria, rv upper - further IPR/moved to 016 lower - further IPR/ut 6-2 [PERS…" at bounding box center [1100, 316] width 867 height 91
drag, startPoint x: 1002, startPoint y: 305, endPoint x: 987, endPoint y: 301, distance: 15.5
copy div "nv - upper 2020 lower - rv rotations /? move LL1 bracket/? stay 016 move 2020"
